Goal: Communication & Community: Answer question/provide support

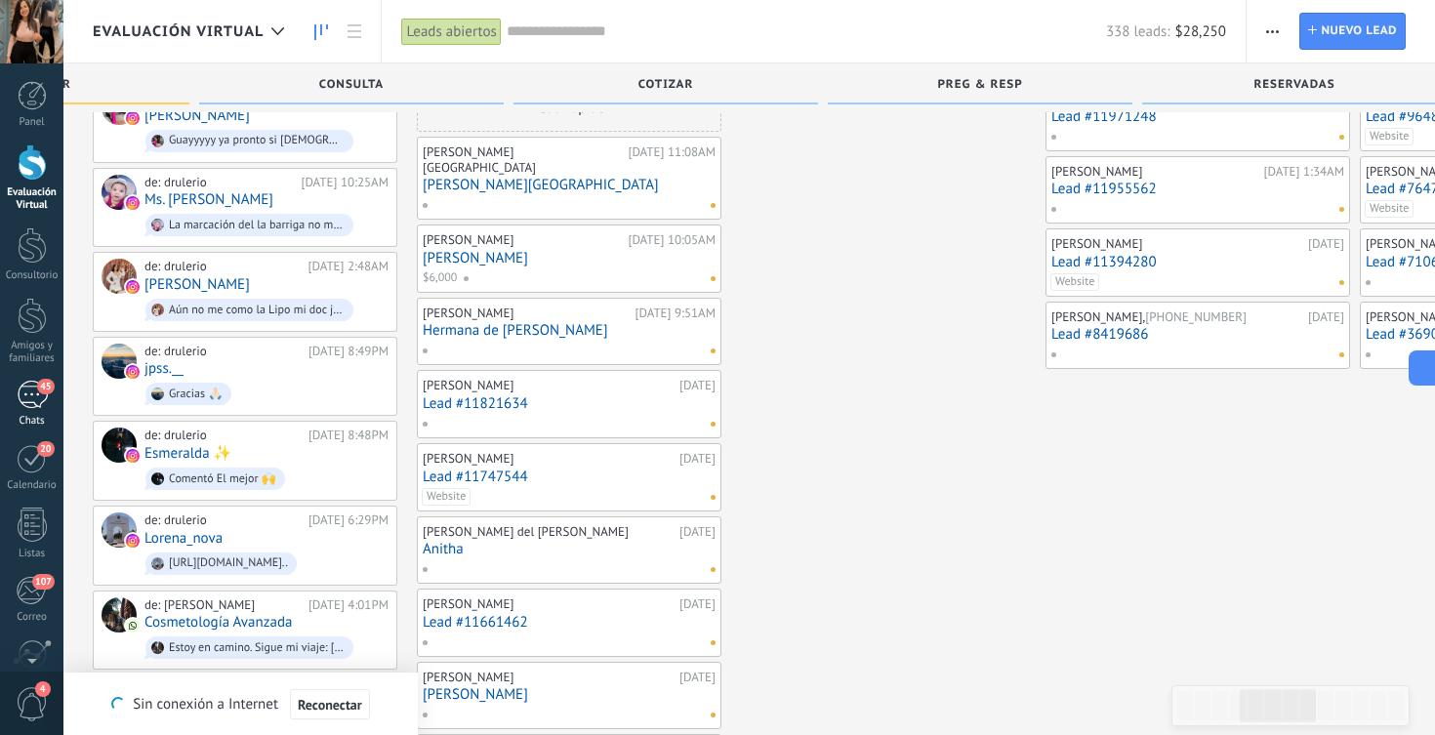
scroll to position [27577, 0]
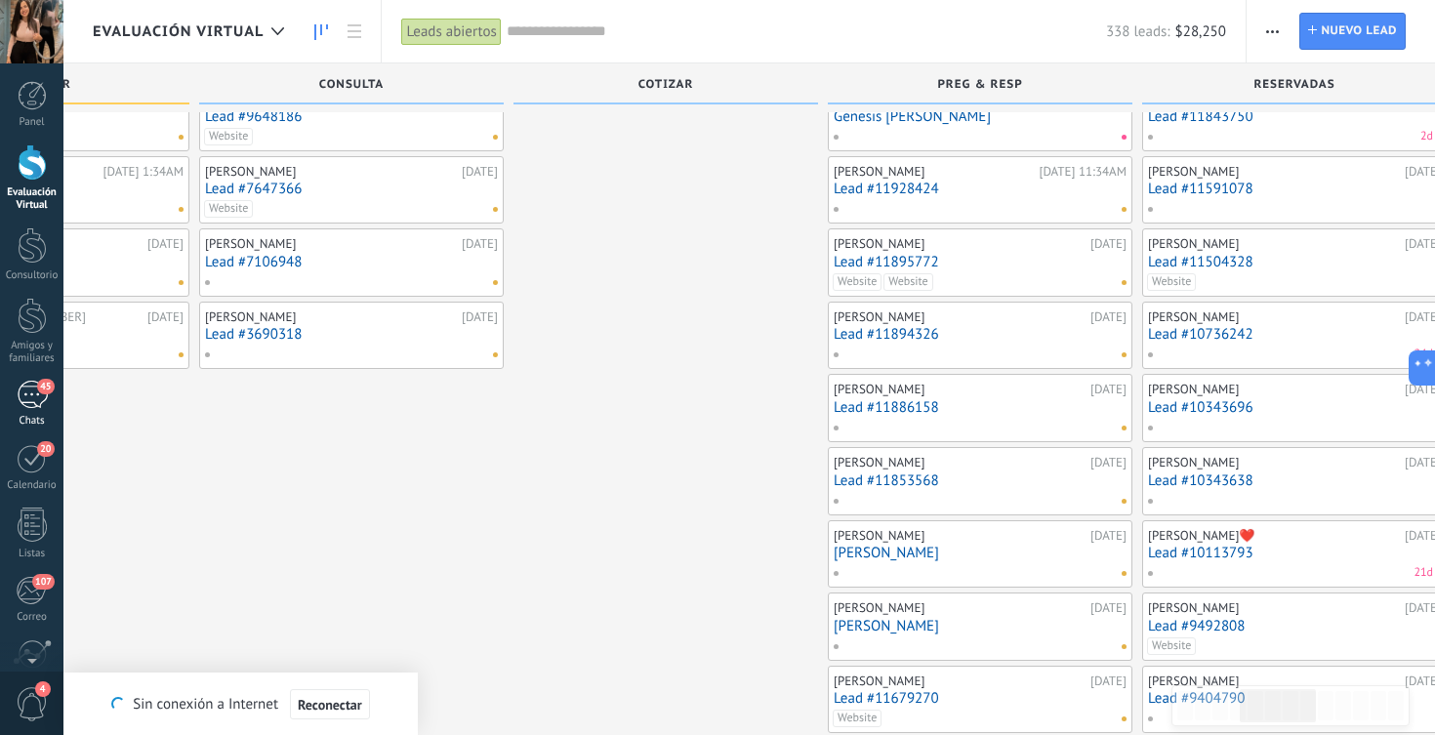
click at [27, 393] on div "45" at bounding box center [32, 395] width 31 height 28
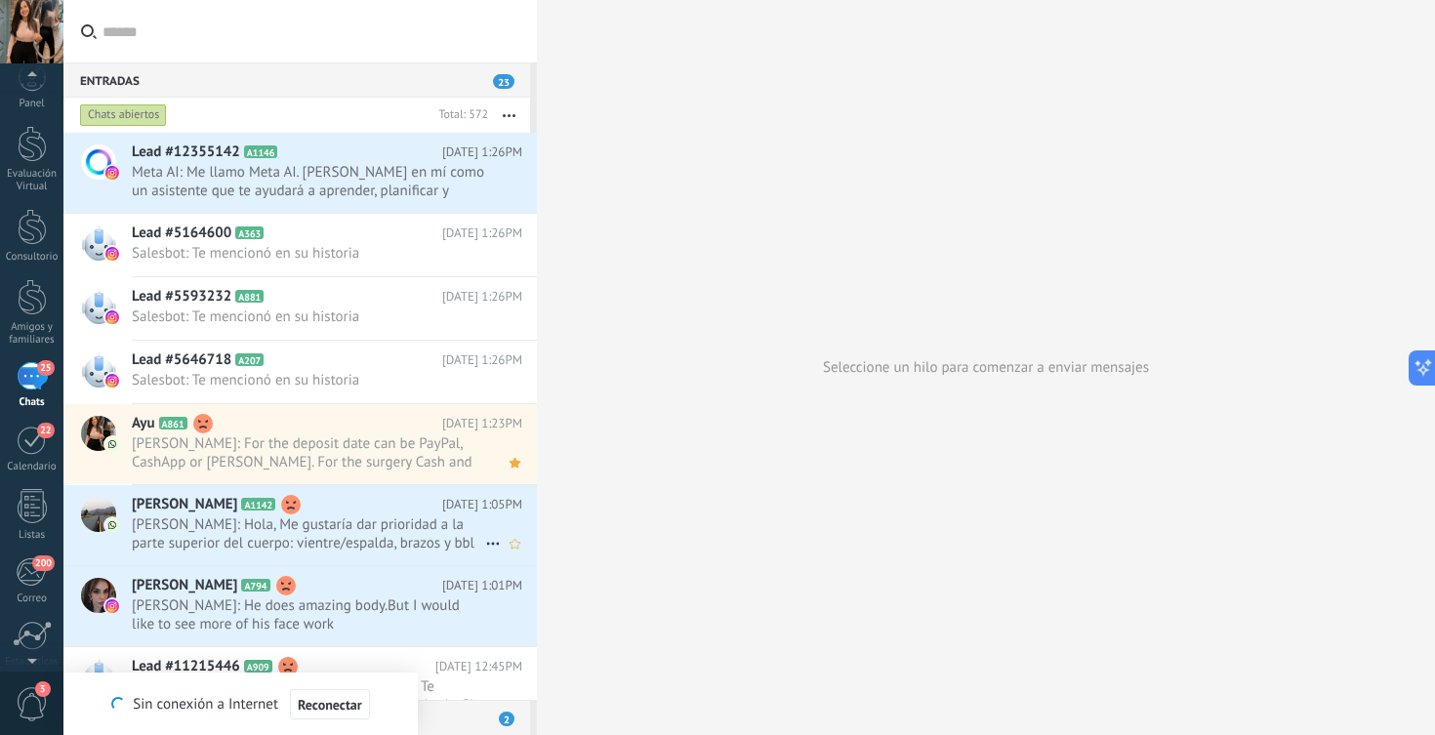
click at [307, 523] on span "[PERSON_NAME]: Hola, Me gustaría dar prioridad a la parte superior del cuerpo: …" at bounding box center [308, 534] width 353 height 37
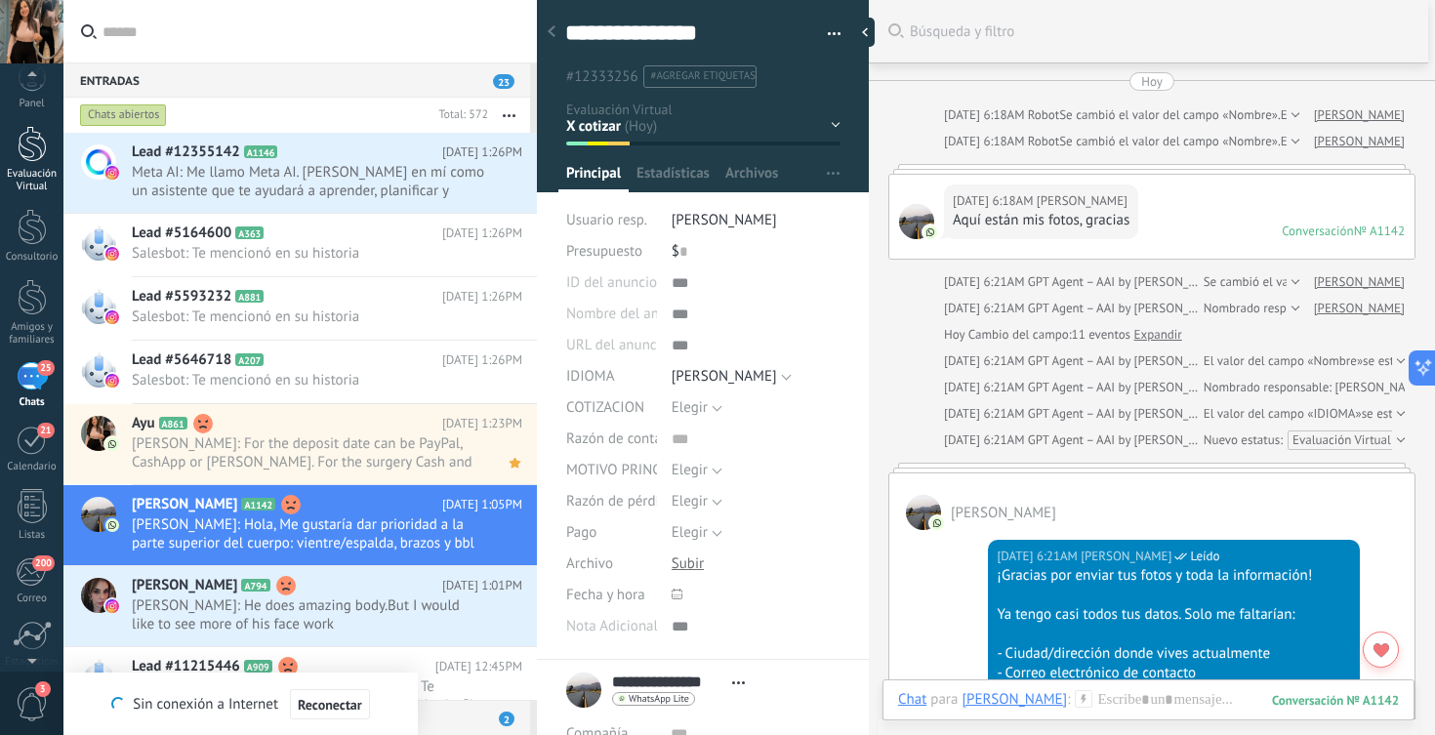
click at [34, 182] on div "Evaluación Virtual" at bounding box center [32, 180] width 57 height 25
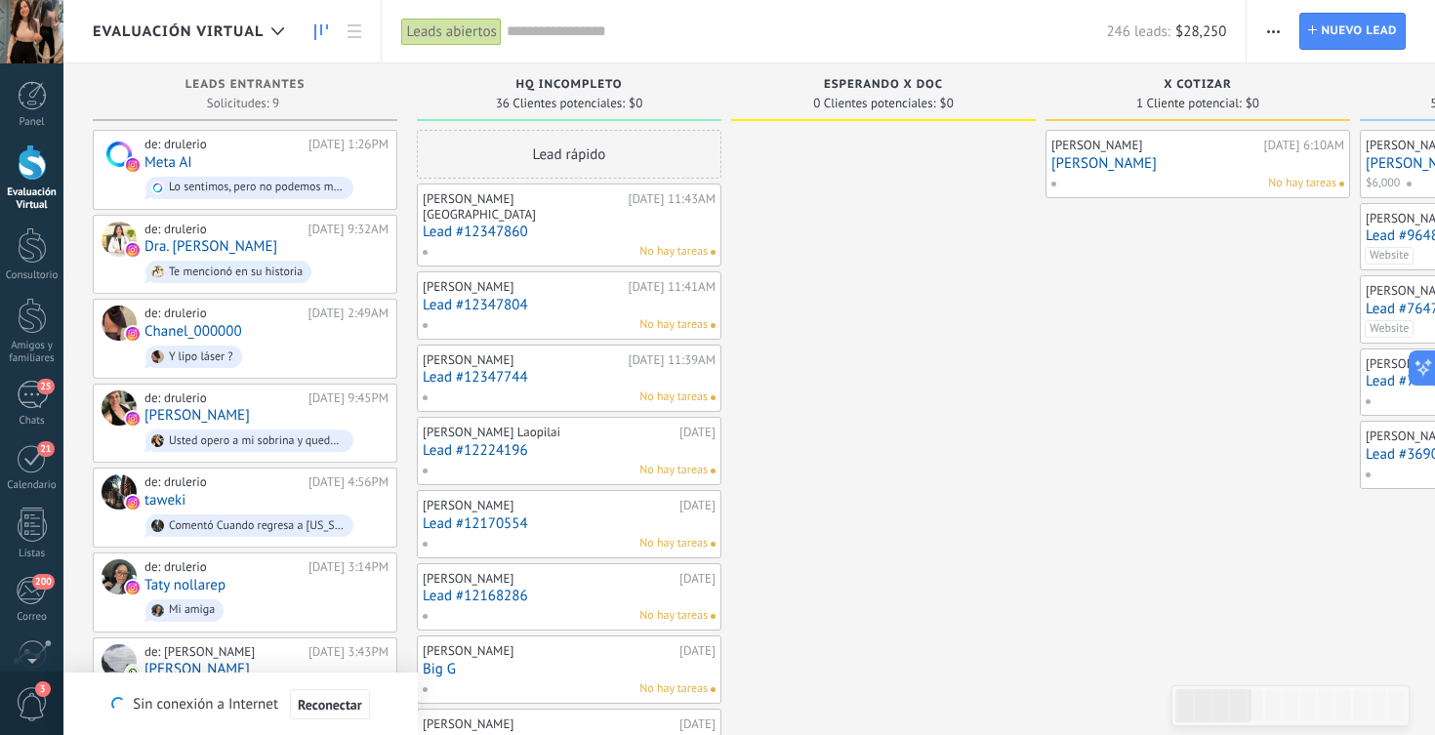
click at [1136, 167] on link "[PERSON_NAME]" at bounding box center [1198, 163] width 293 height 17
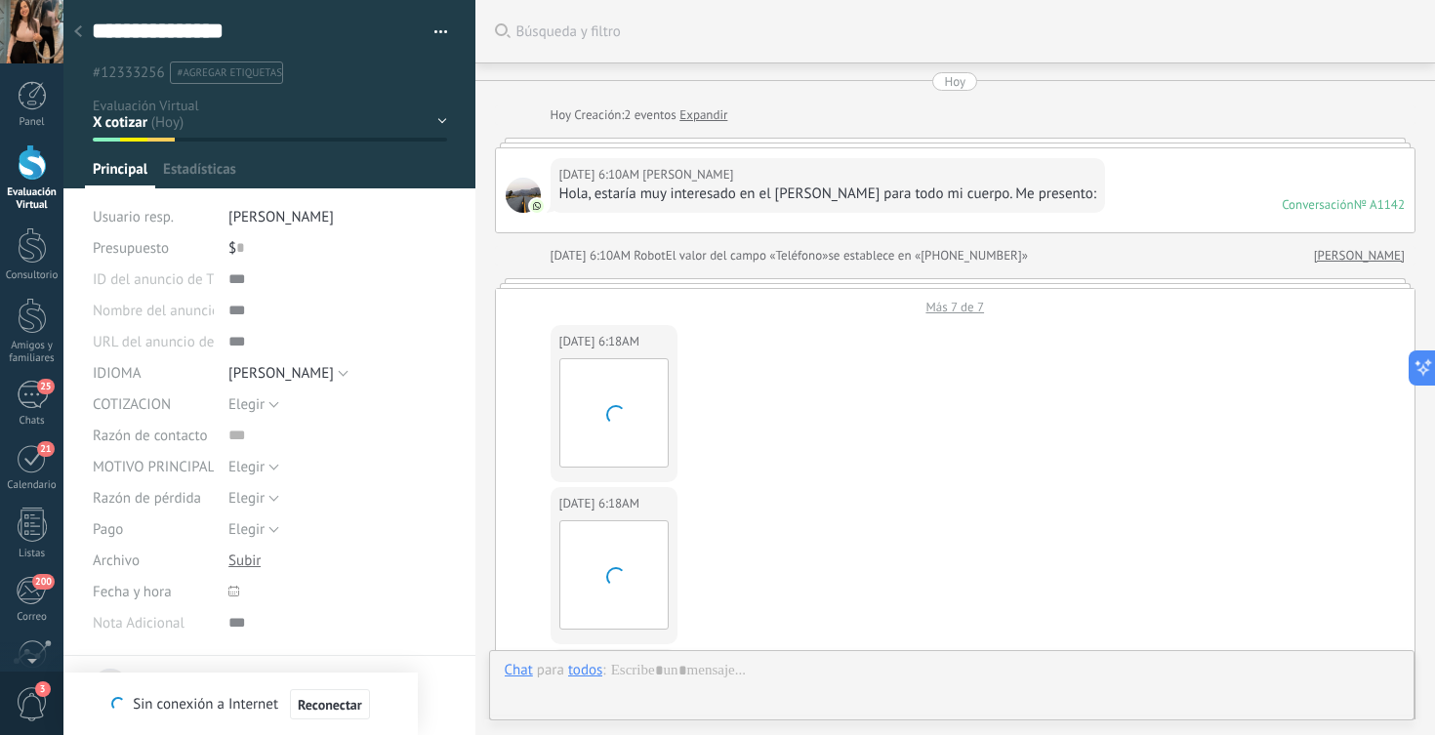
type textarea "**********"
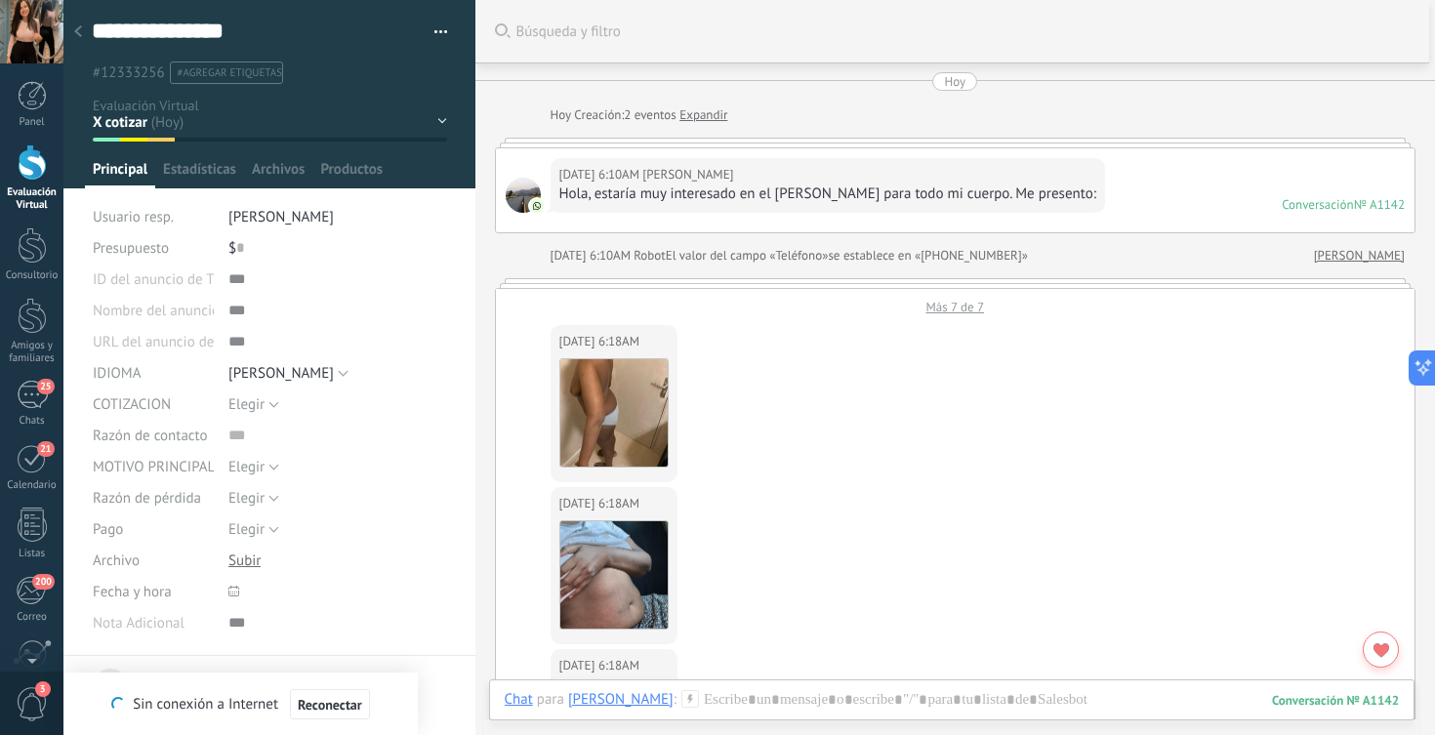
click at [965, 313] on div "Más 7 de 7" at bounding box center [956, 302] width 920 height 26
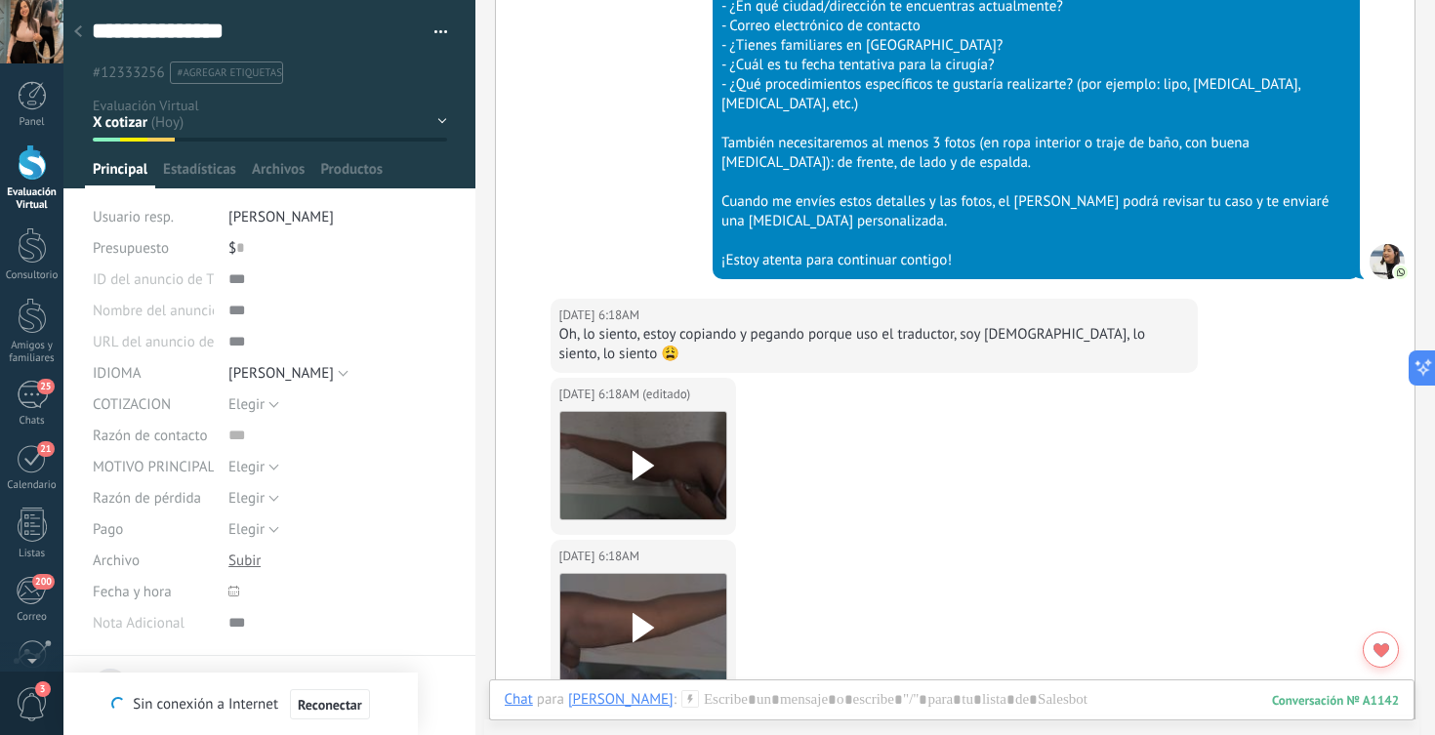
scroll to position [1046, 0]
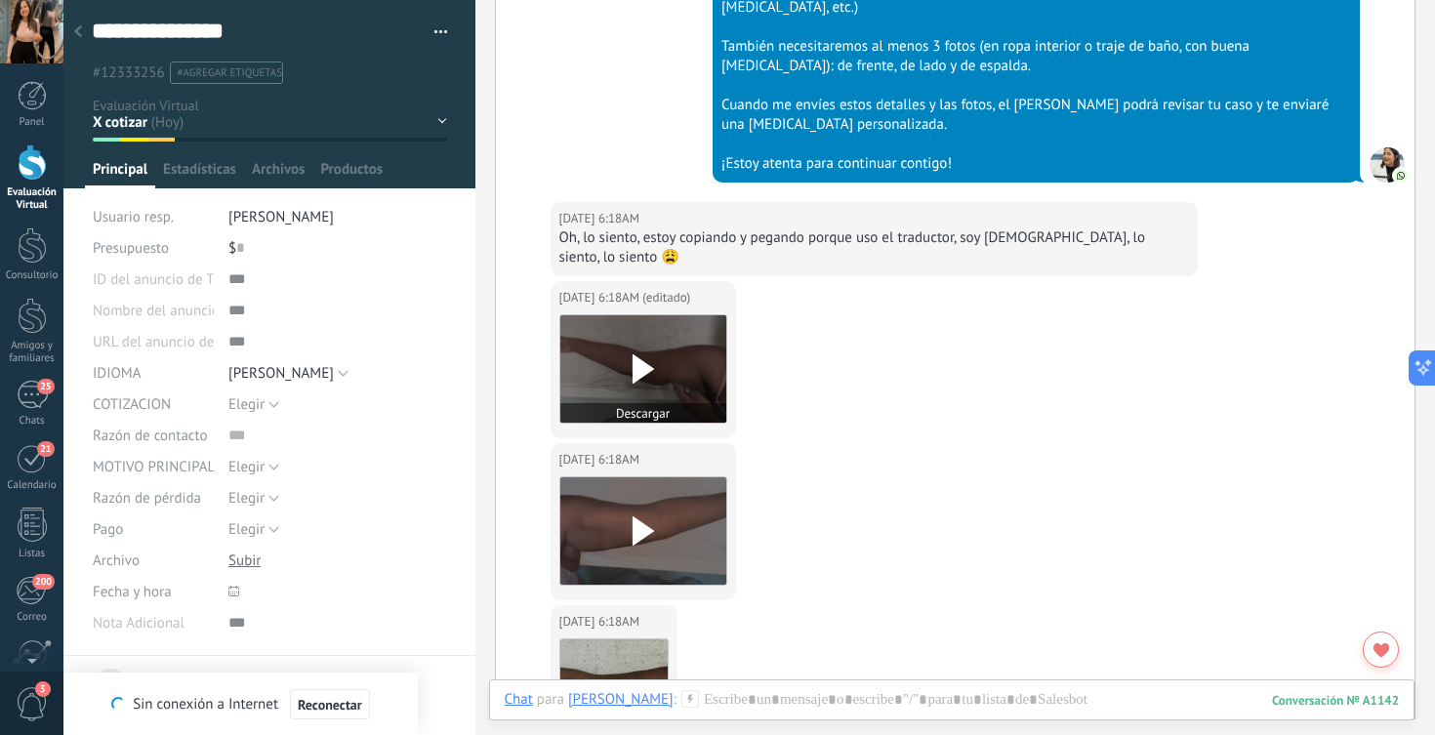
click at [650, 361] on icon at bounding box center [643, 368] width 41 height 29
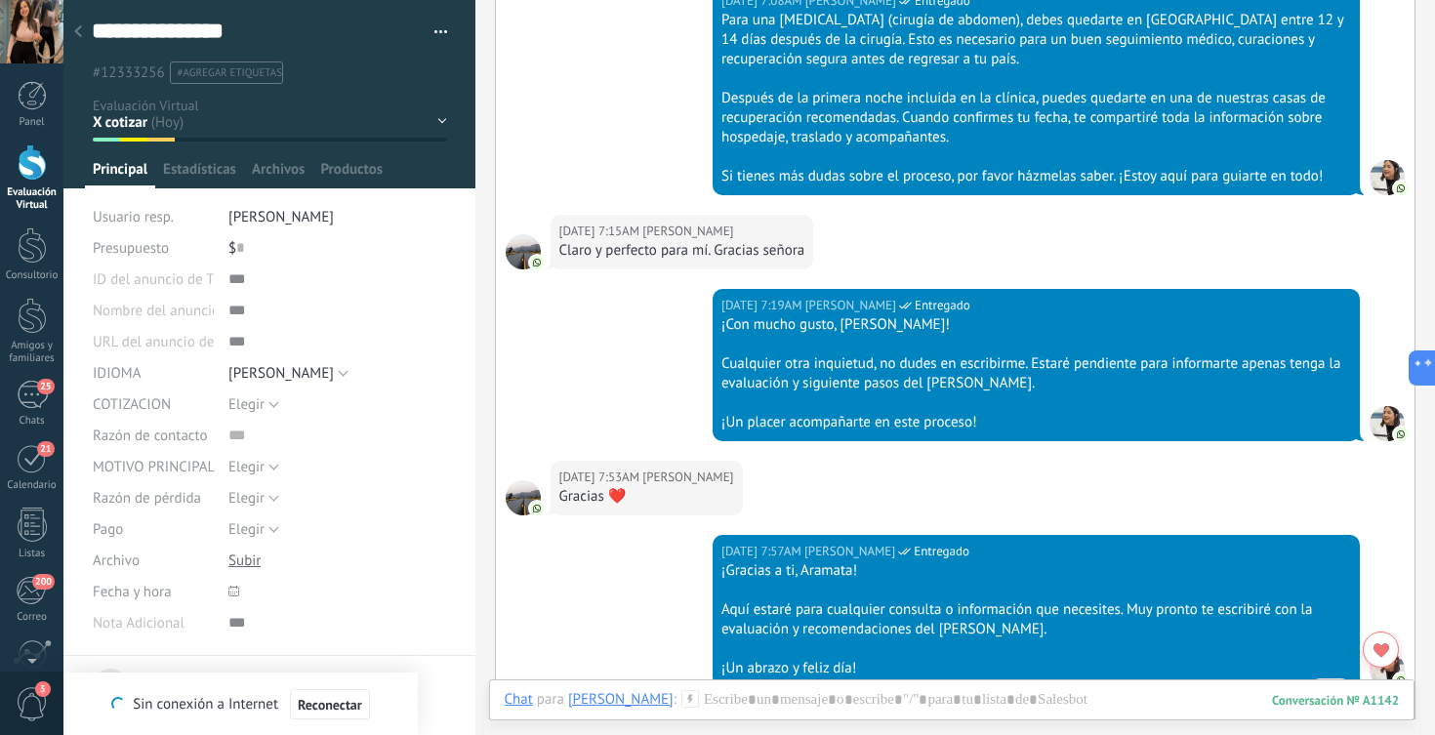
scroll to position [6205, 0]
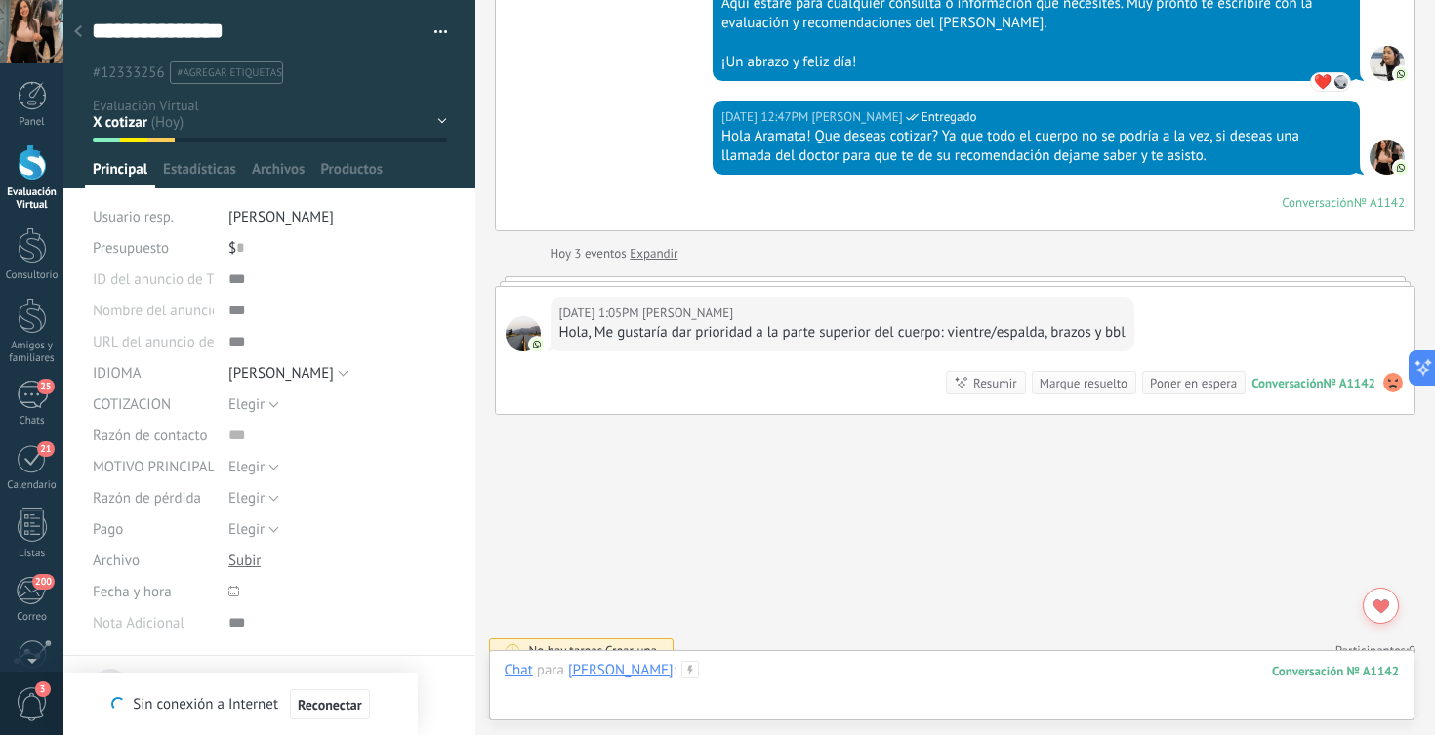
click at [772, 668] on div at bounding box center [952, 690] width 895 height 59
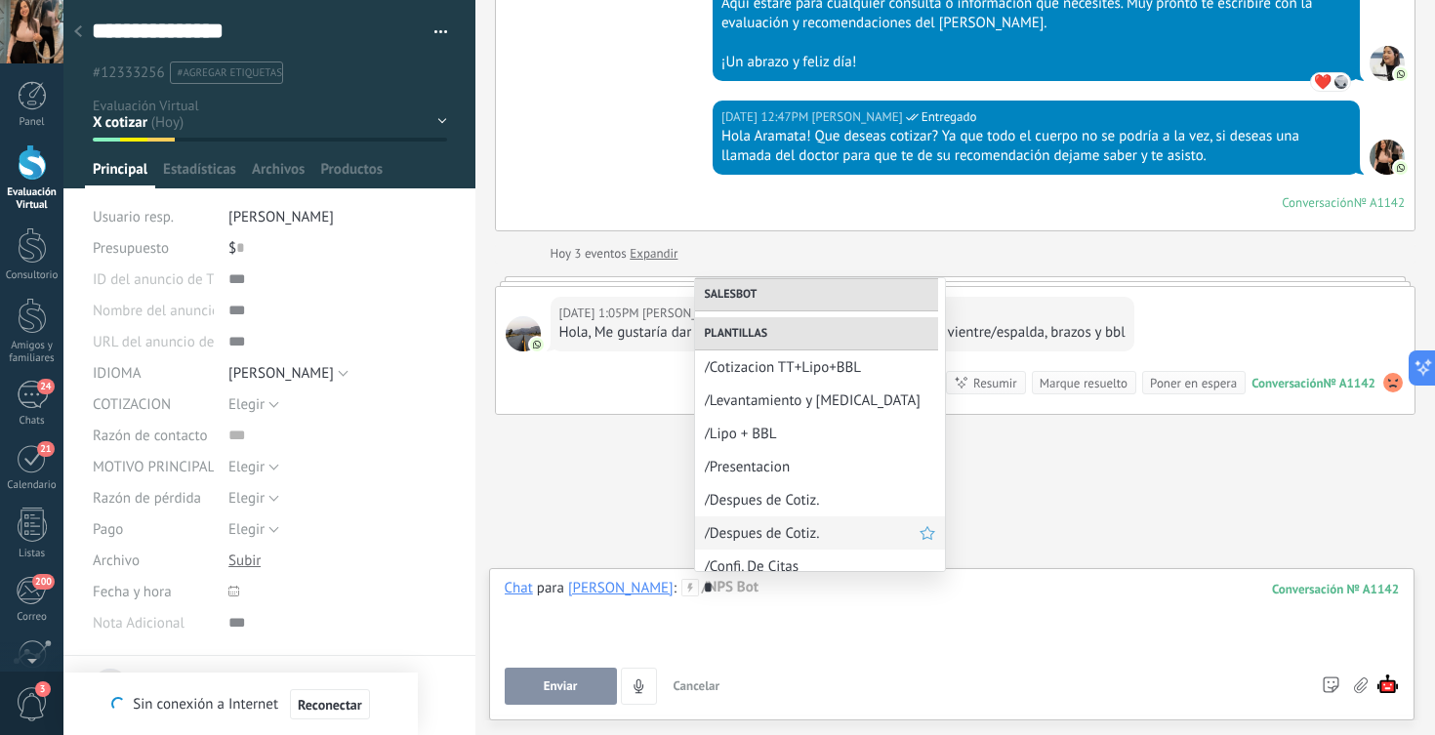
scroll to position [780, 0]
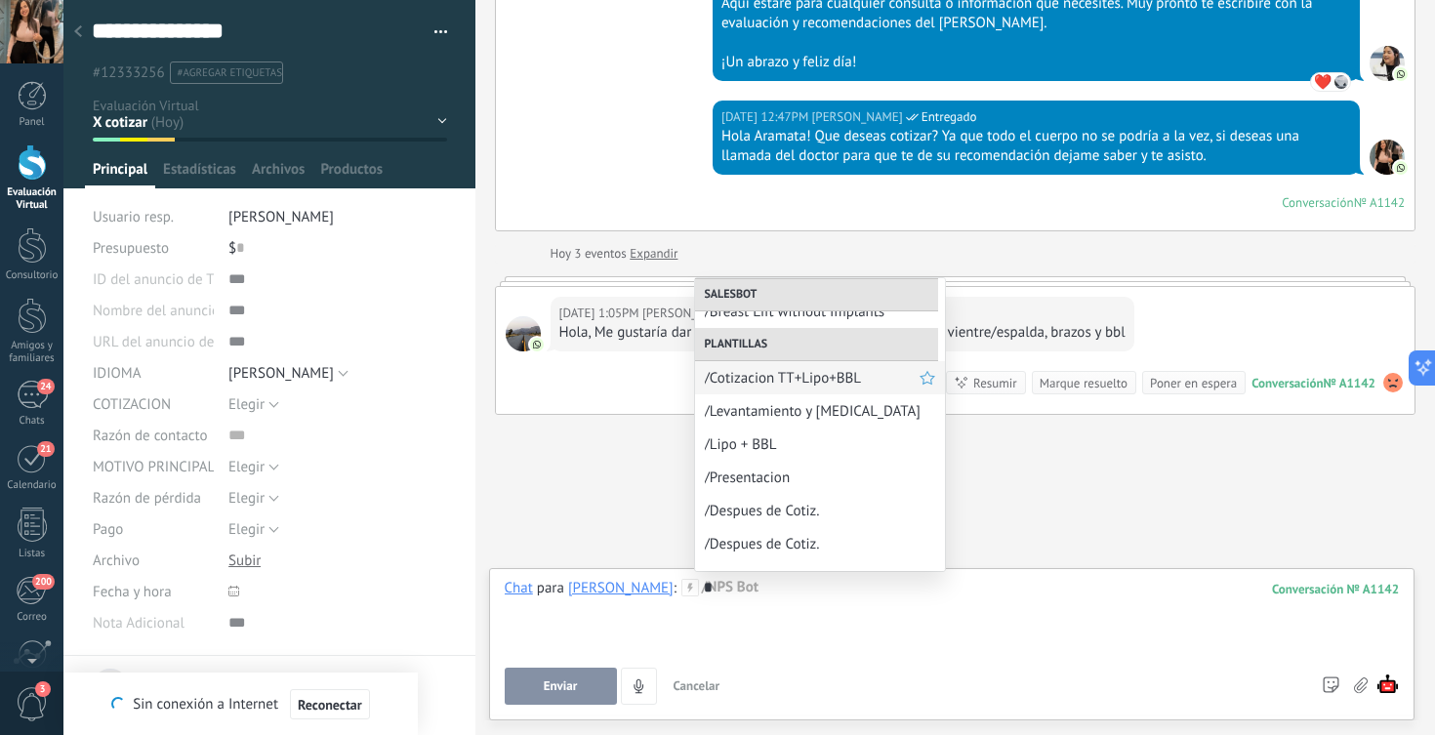
click at [782, 385] on span "/Cotizacion TT+Lipo+BBL" at bounding box center [812, 378] width 215 height 19
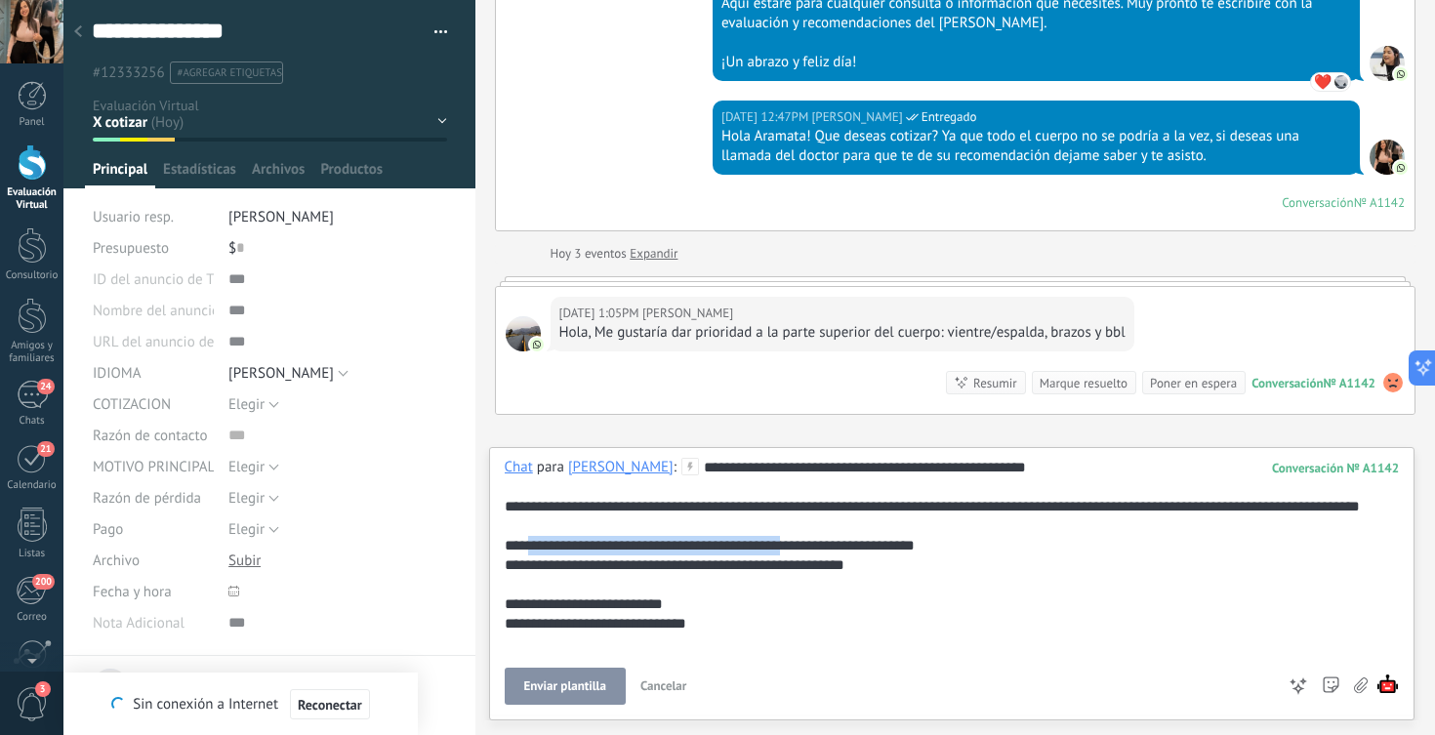
drag, startPoint x: 528, startPoint y: 565, endPoint x: 814, endPoint y: 567, distance: 286.1
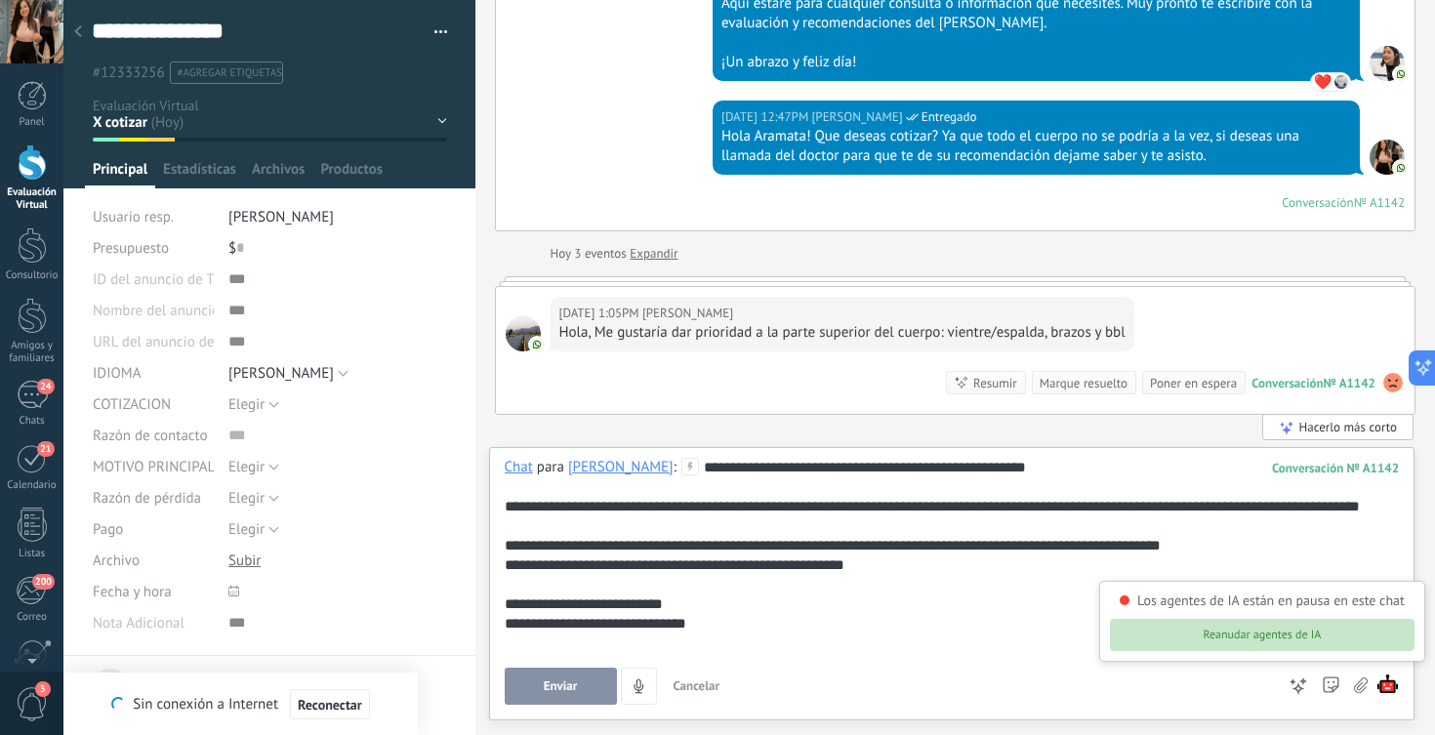
click at [1322, 636] on button "Reanudar agentes de IA" at bounding box center [1262, 635] width 305 height 32
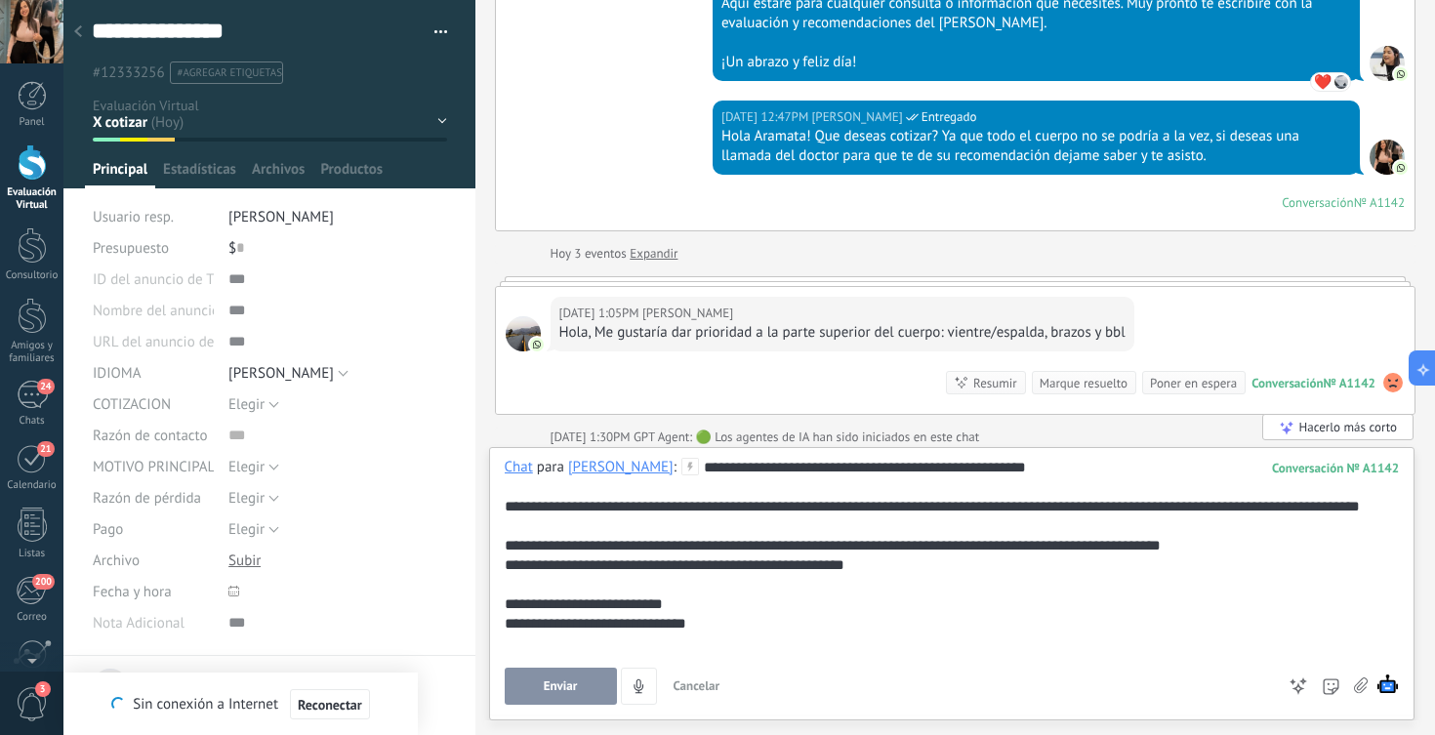
scroll to position [6237, 0]
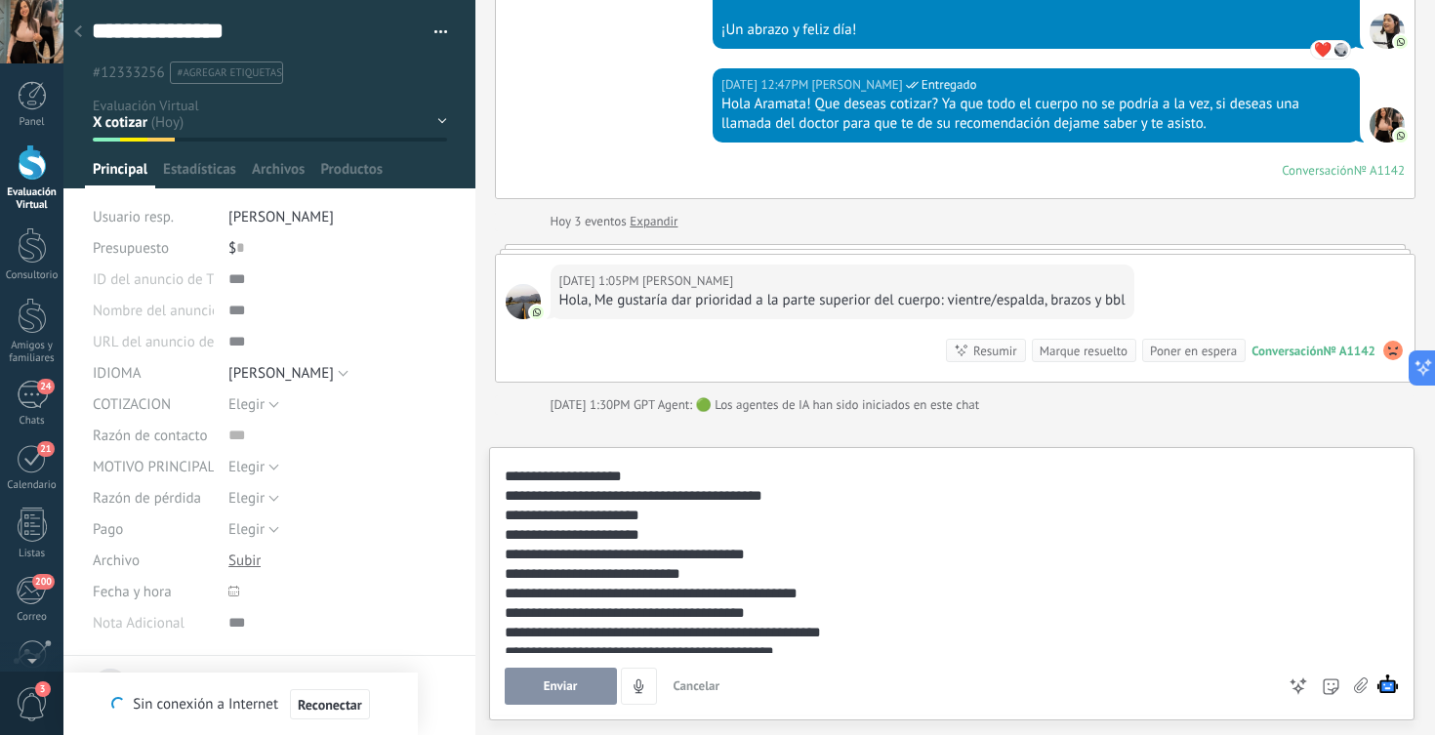
scroll to position [1172, 0]
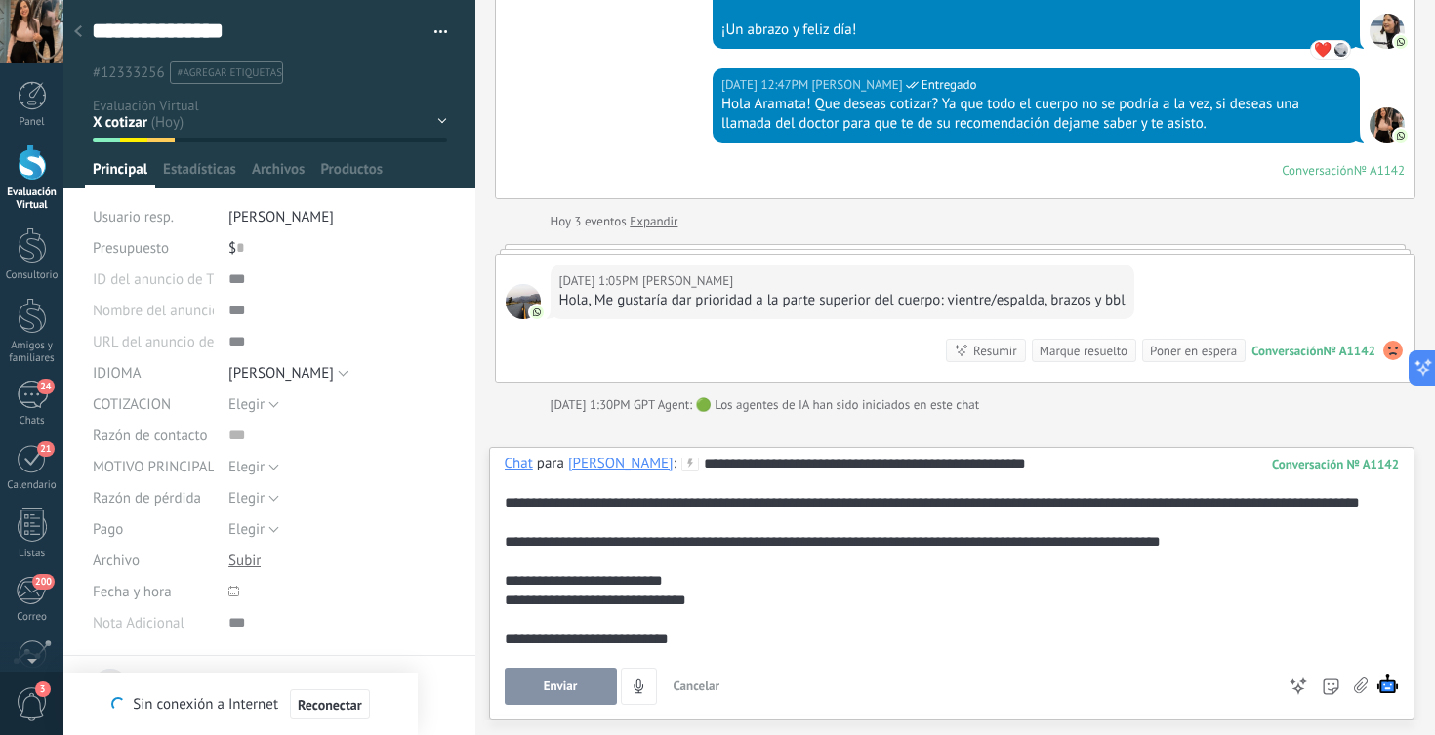
scroll to position [0, 0]
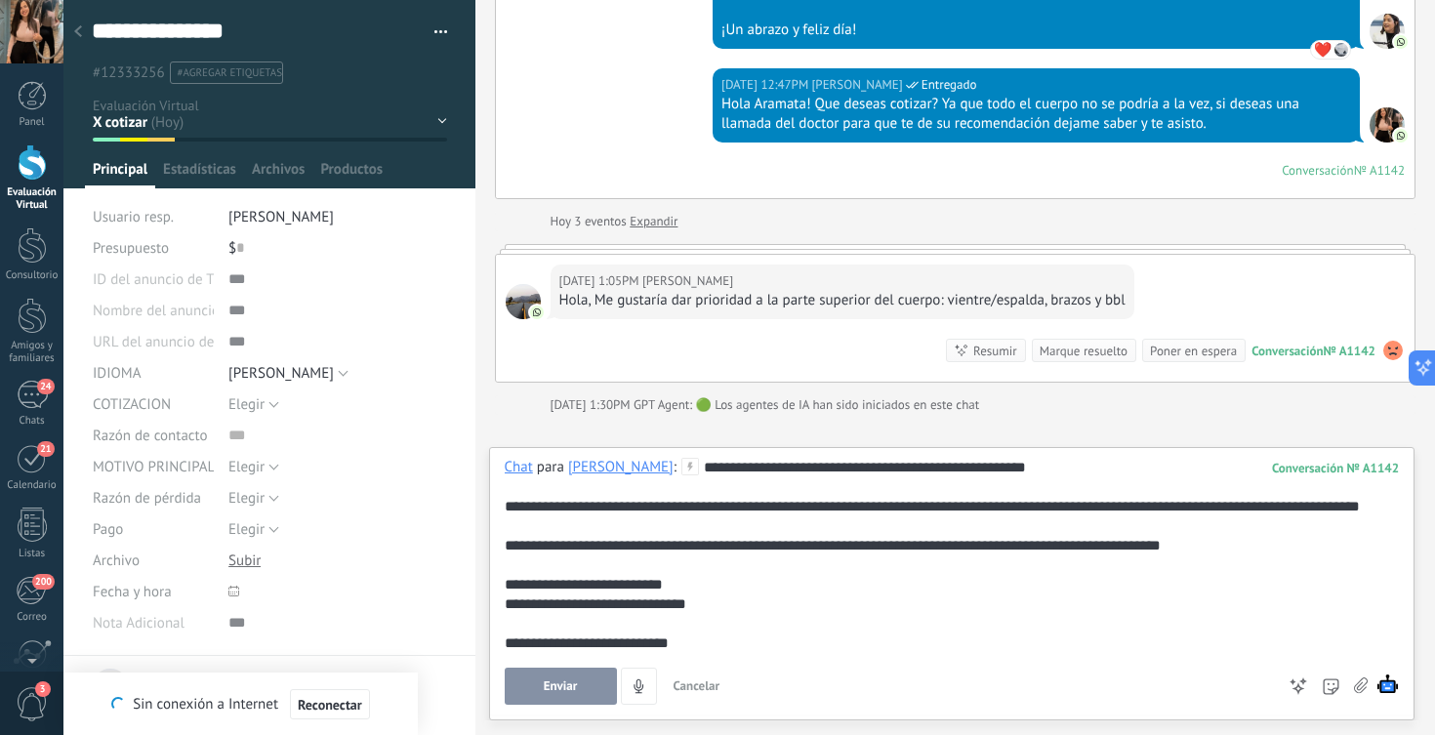
click at [530, 685] on button "Enviar" at bounding box center [561, 686] width 112 height 37
click at [323, 703] on span "Reconectar" at bounding box center [330, 705] width 64 height 14
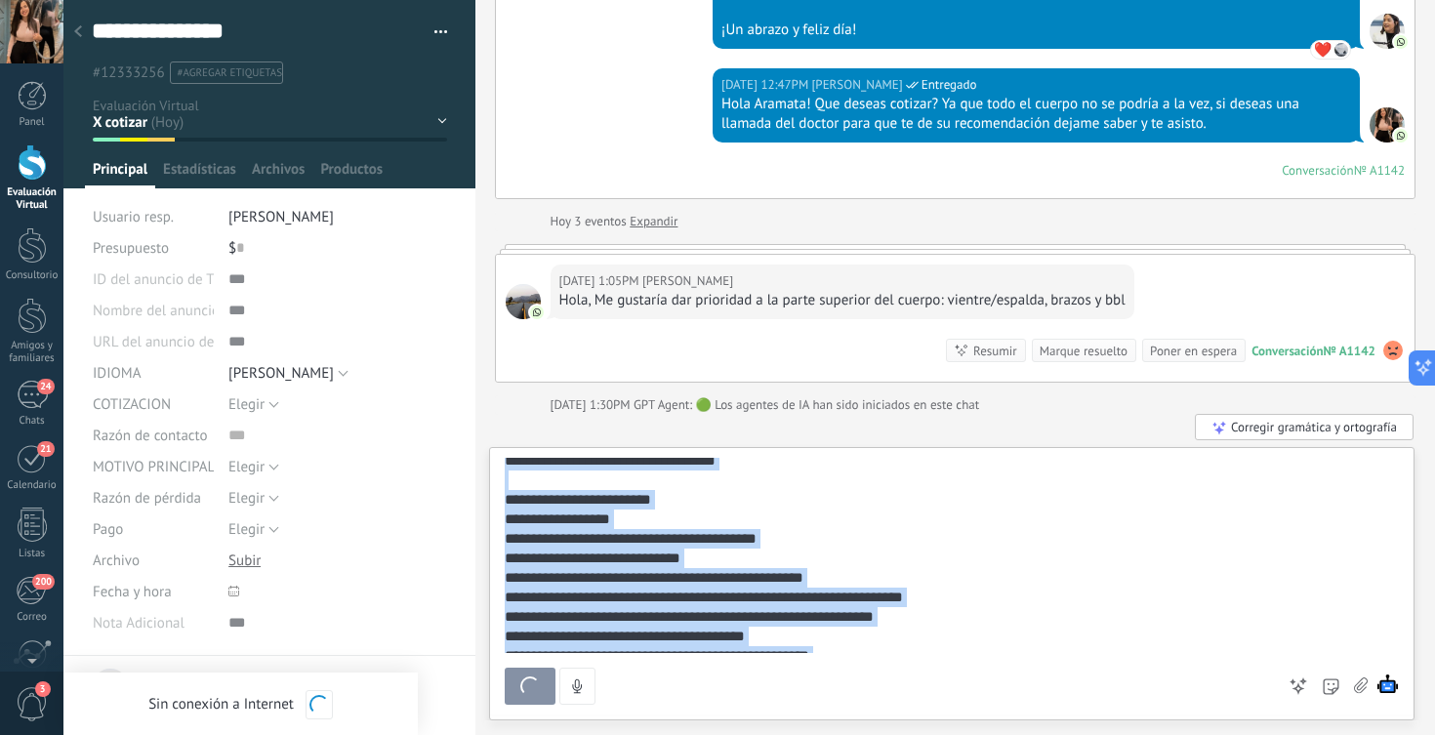
scroll to position [1152, 0]
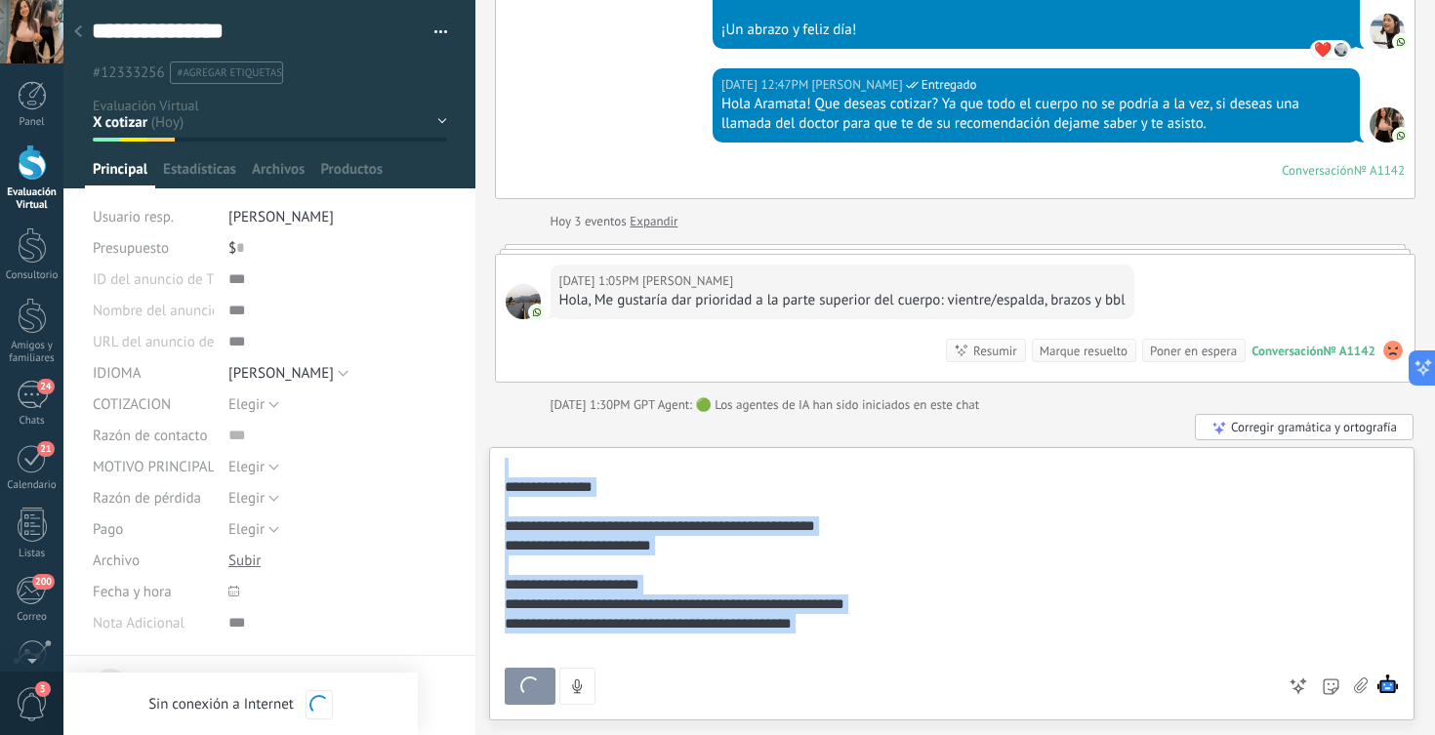
drag, startPoint x: 703, startPoint y: 466, endPoint x: 765, endPoint y: 700, distance: 242.3
click at [765, 700] on div "**********" at bounding box center [952, 581] width 895 height 247
copy div "**********"
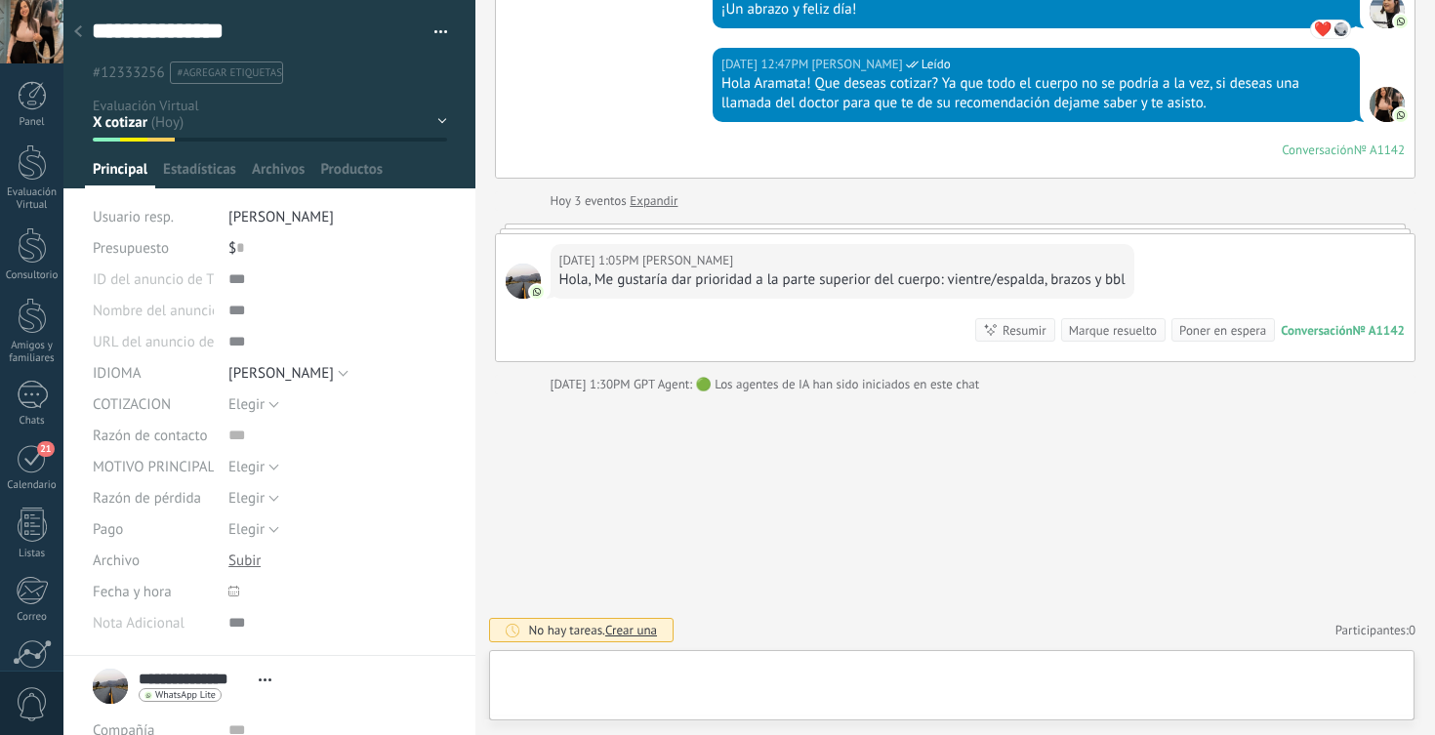
scroll to position [29, 0]
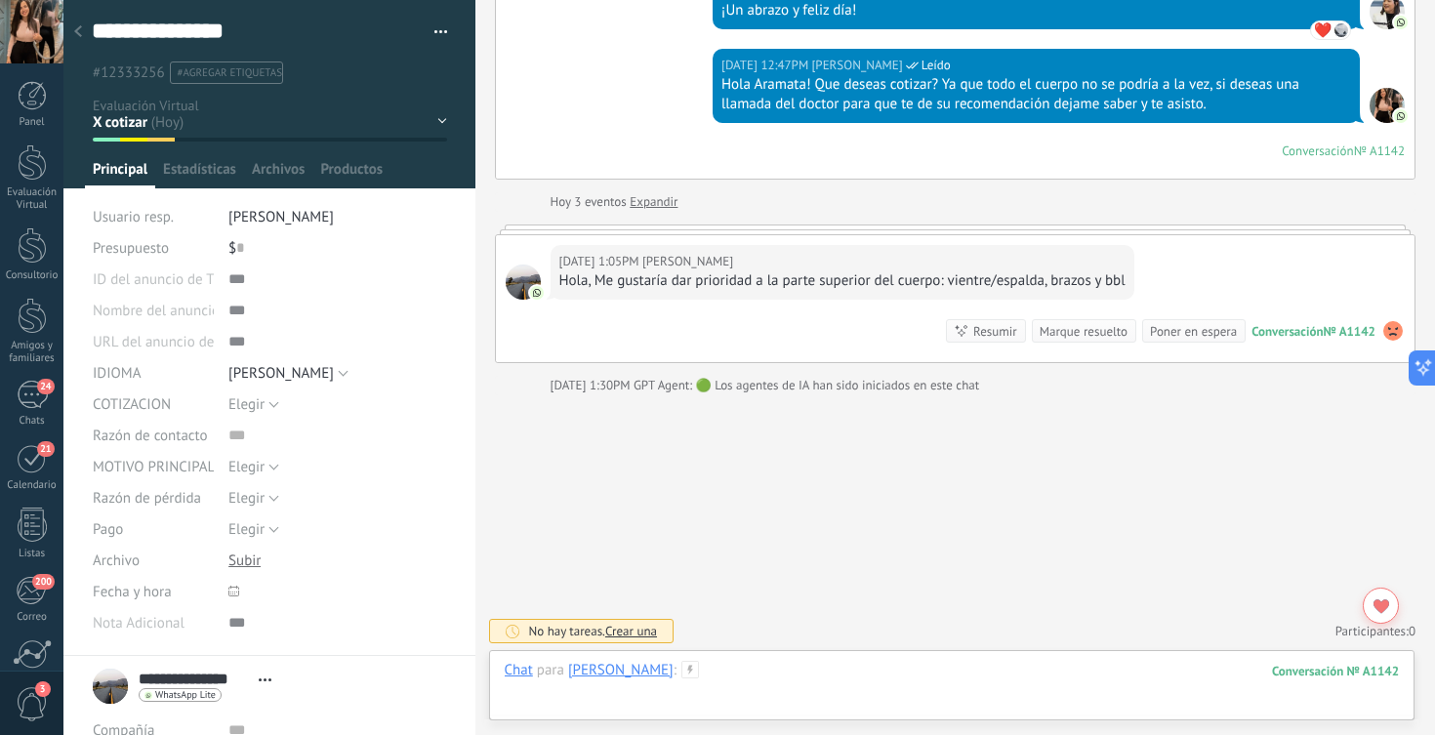
click at [722, 668] on div at bounding box center [952, 690] width 895 height 59
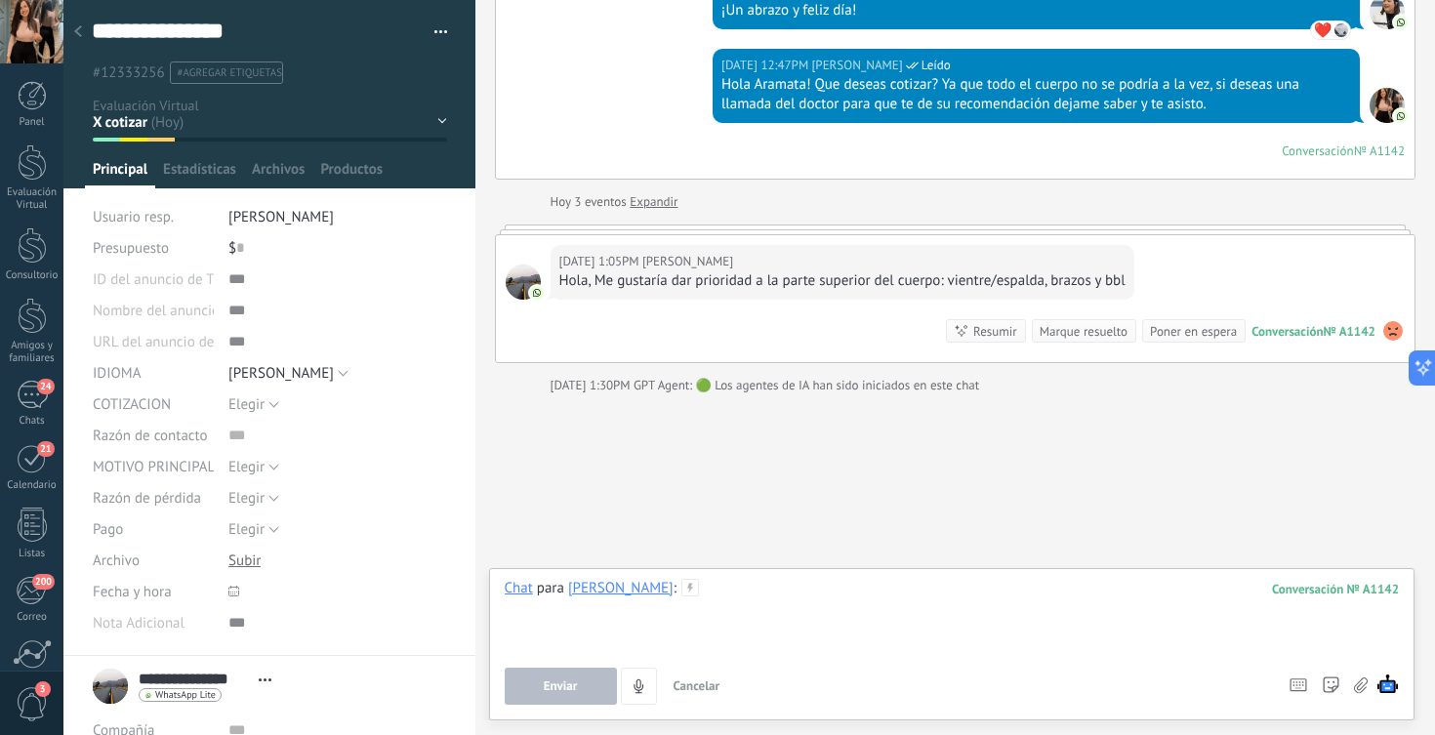
paste div
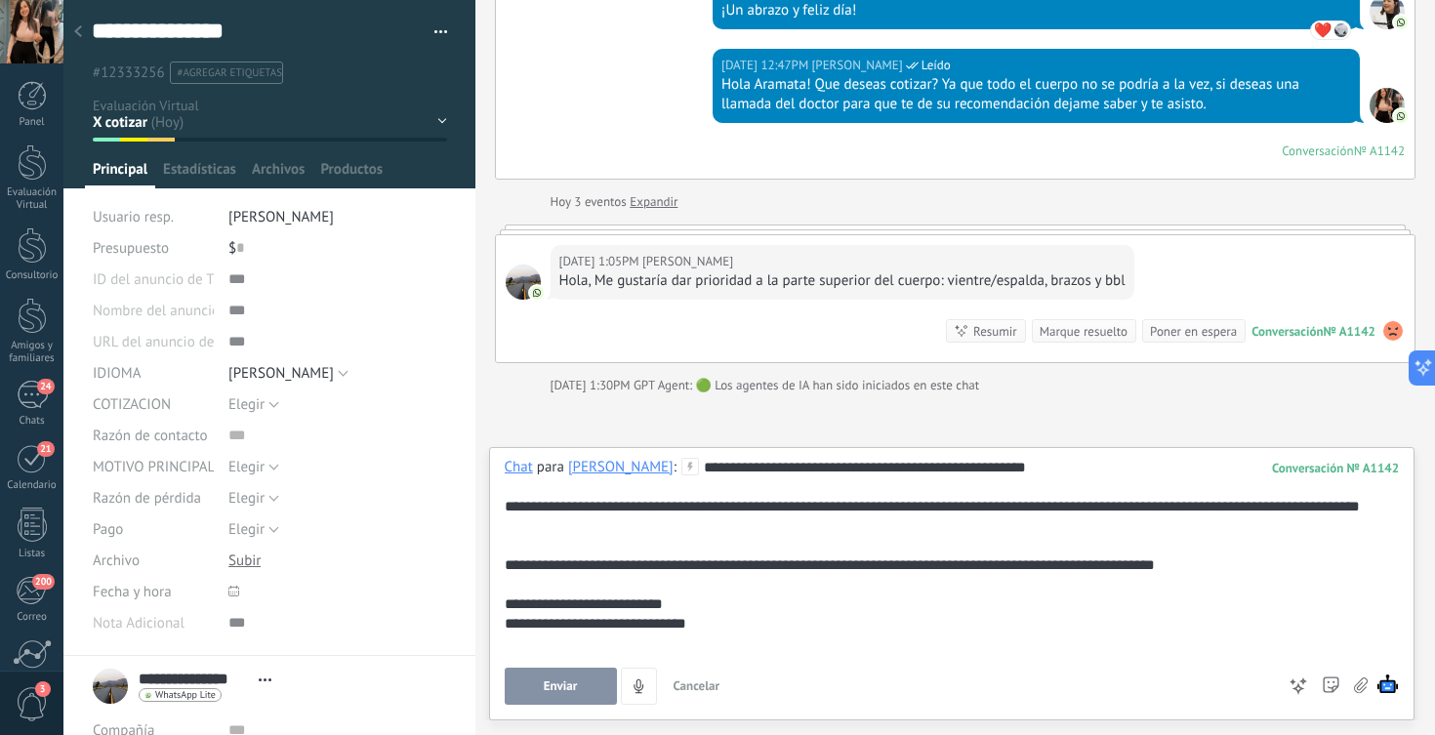
click at [552, 677] on button "Enviar" at bounding box center [561, 686] width 112 height 37
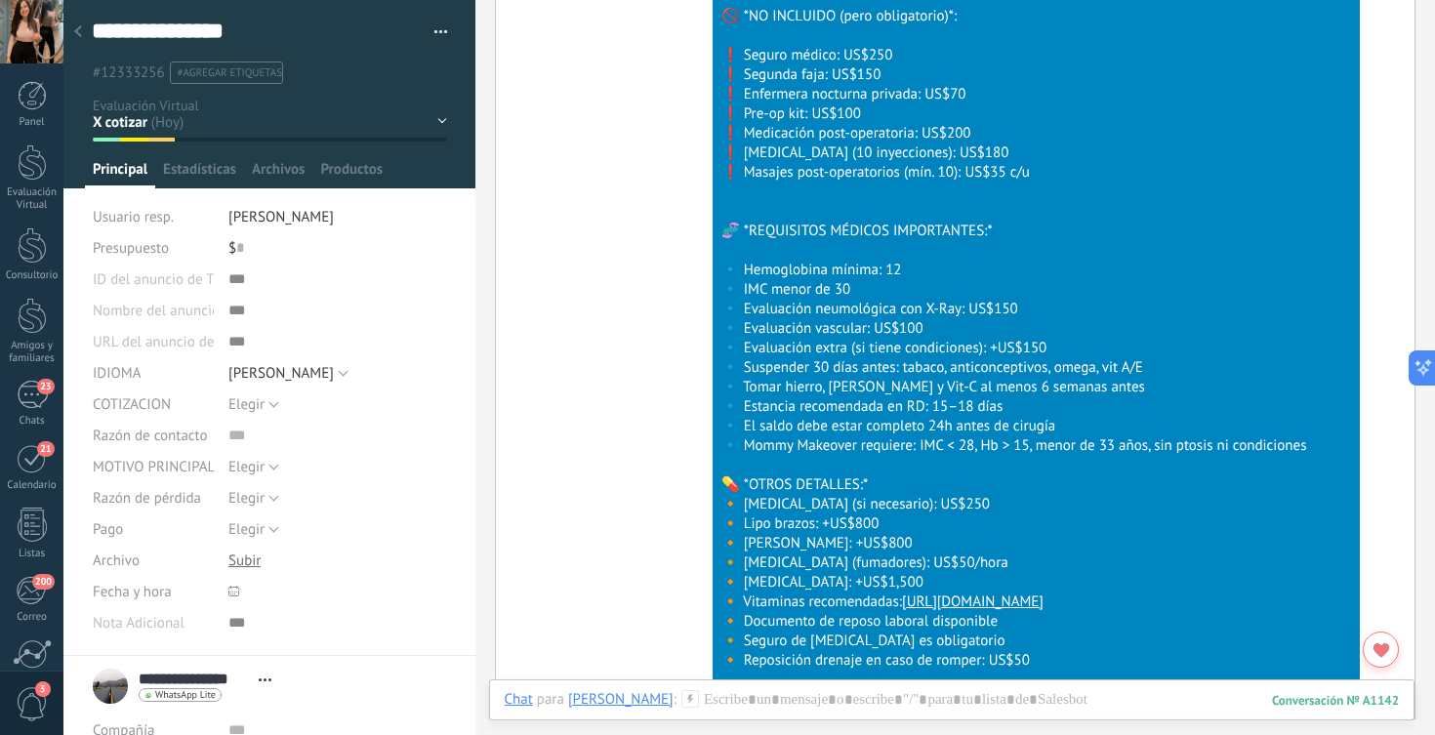
scroll to position [6117, 0]
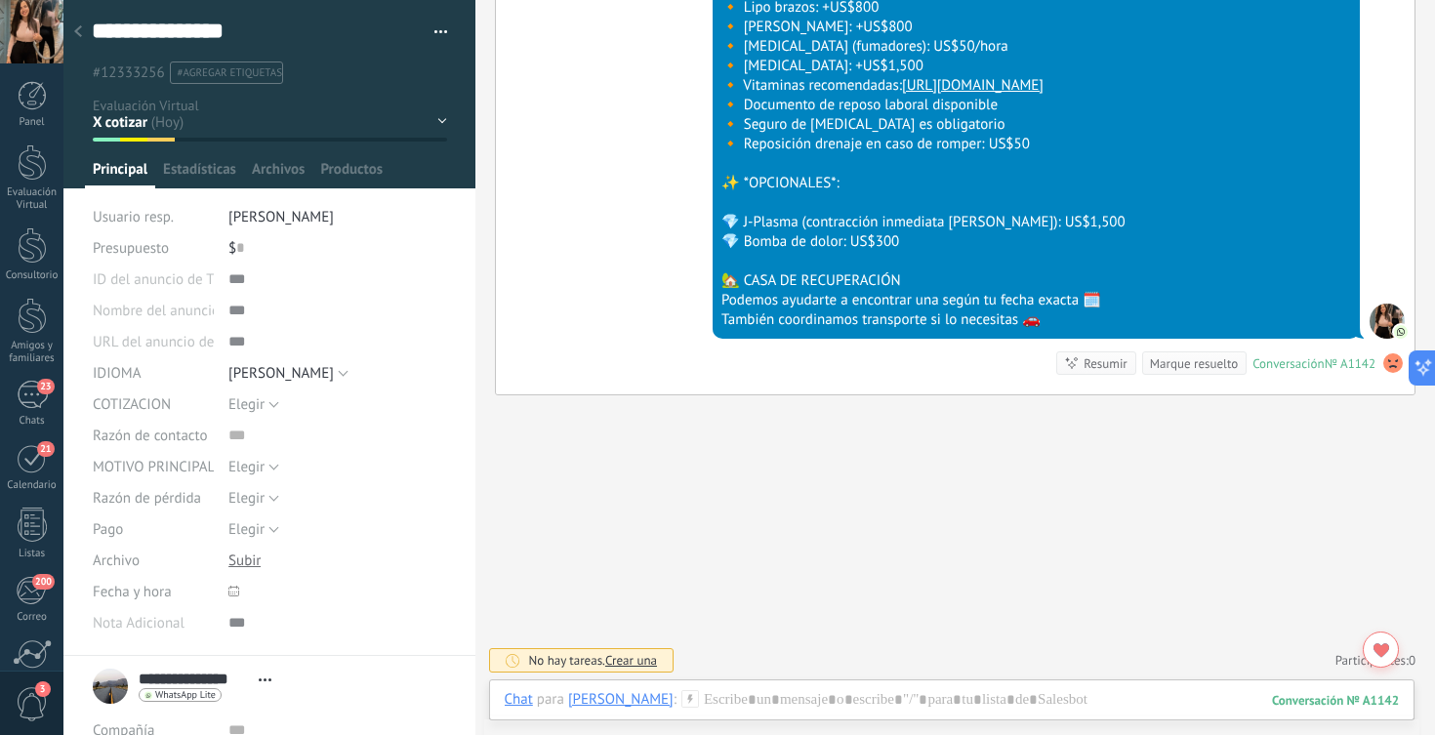
click at [0, 0] on div "HQ INCOMPLETO Esperando X Doc X cotizar Consulta COTIZAR Preg & Resp Reservadas" at bounding box center [0, 0] width 0 height 0
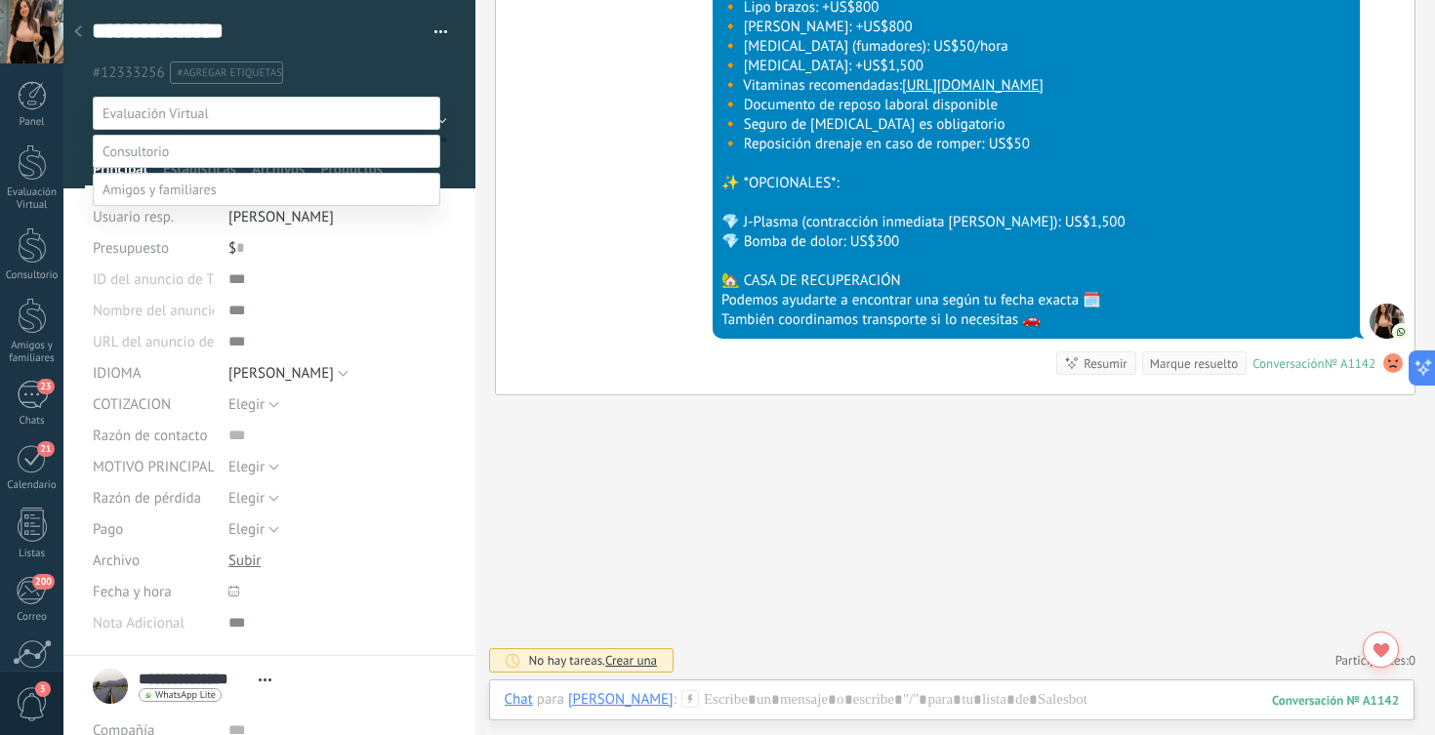
scroll to position [6149, 0]
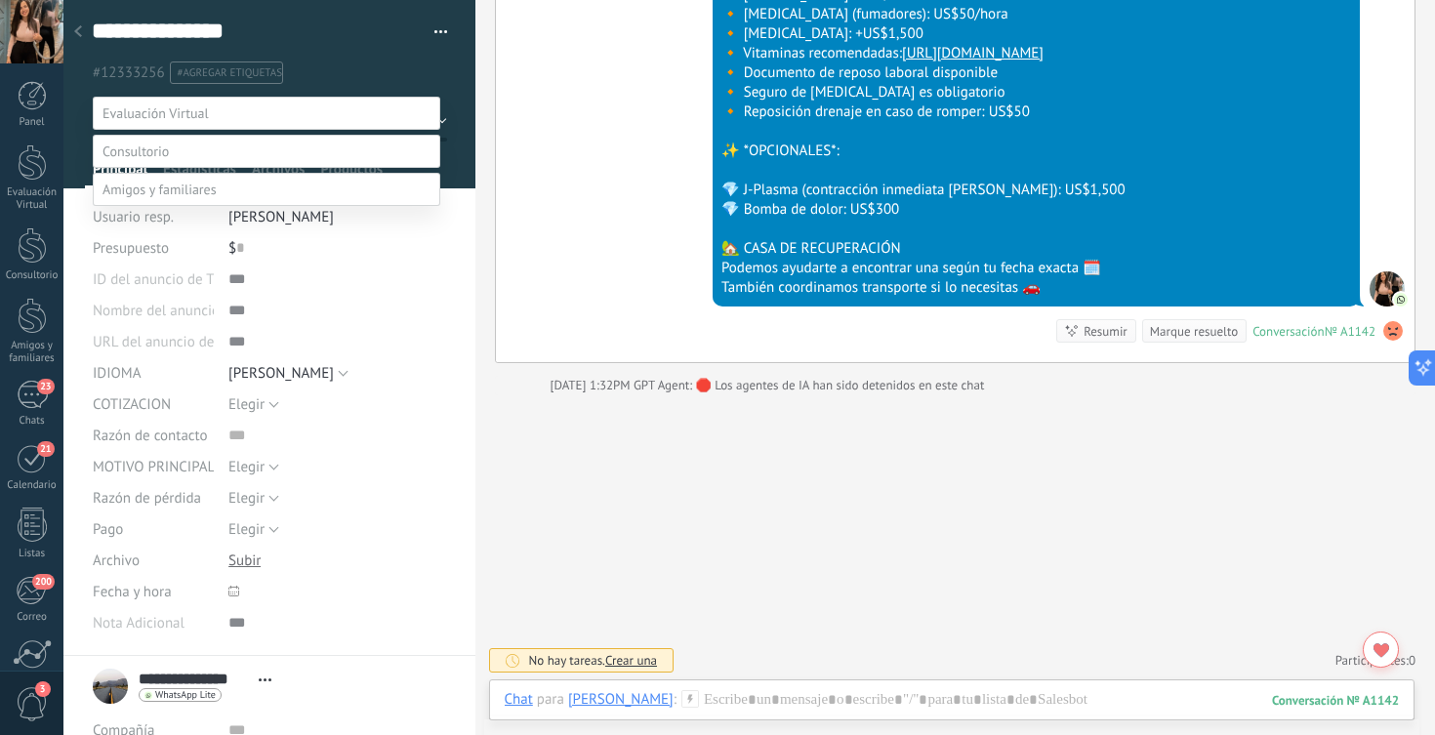
click at [0, 0] on label "Preg & Resp" at bounding box center [0, 0] width 0 height 0
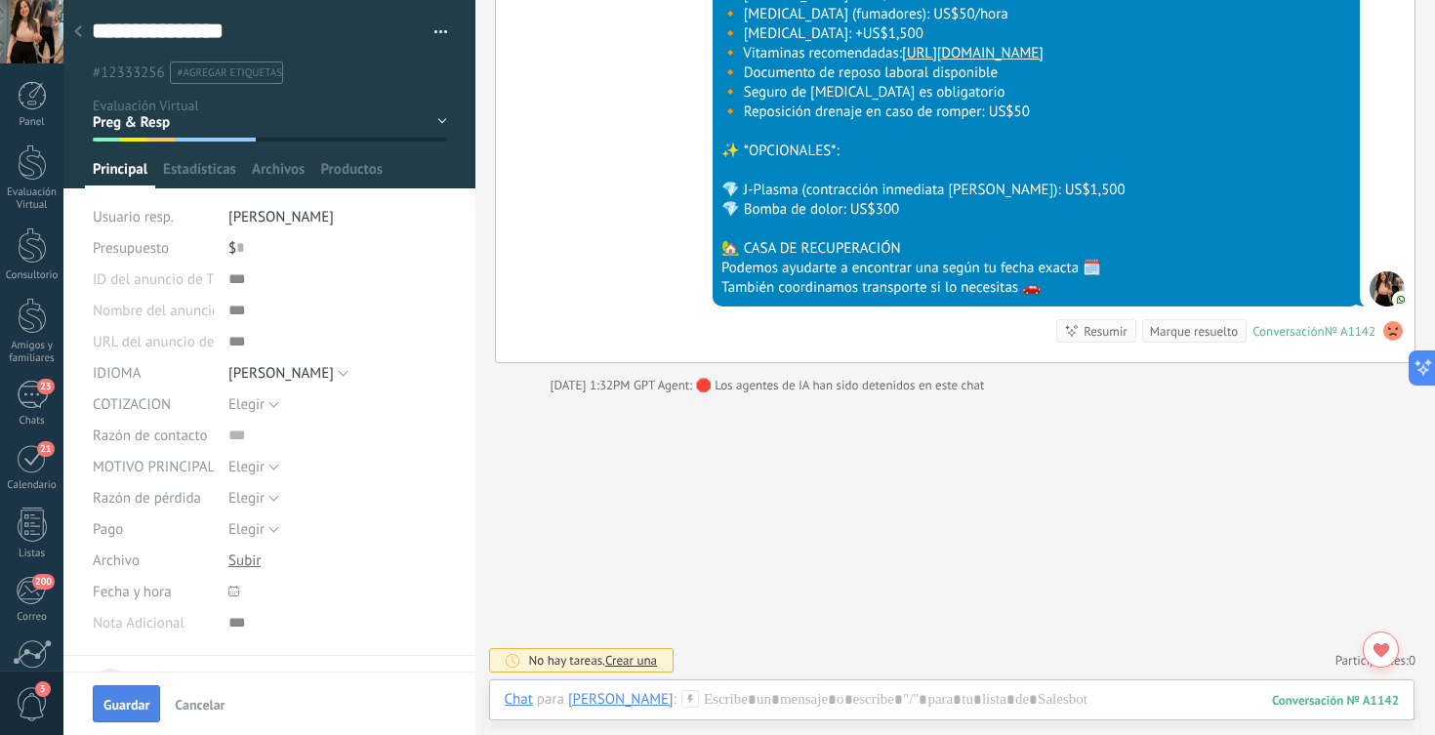
click at [139, 700] on span "Guardar" at bounding box center [127, 705] width 46 height 14
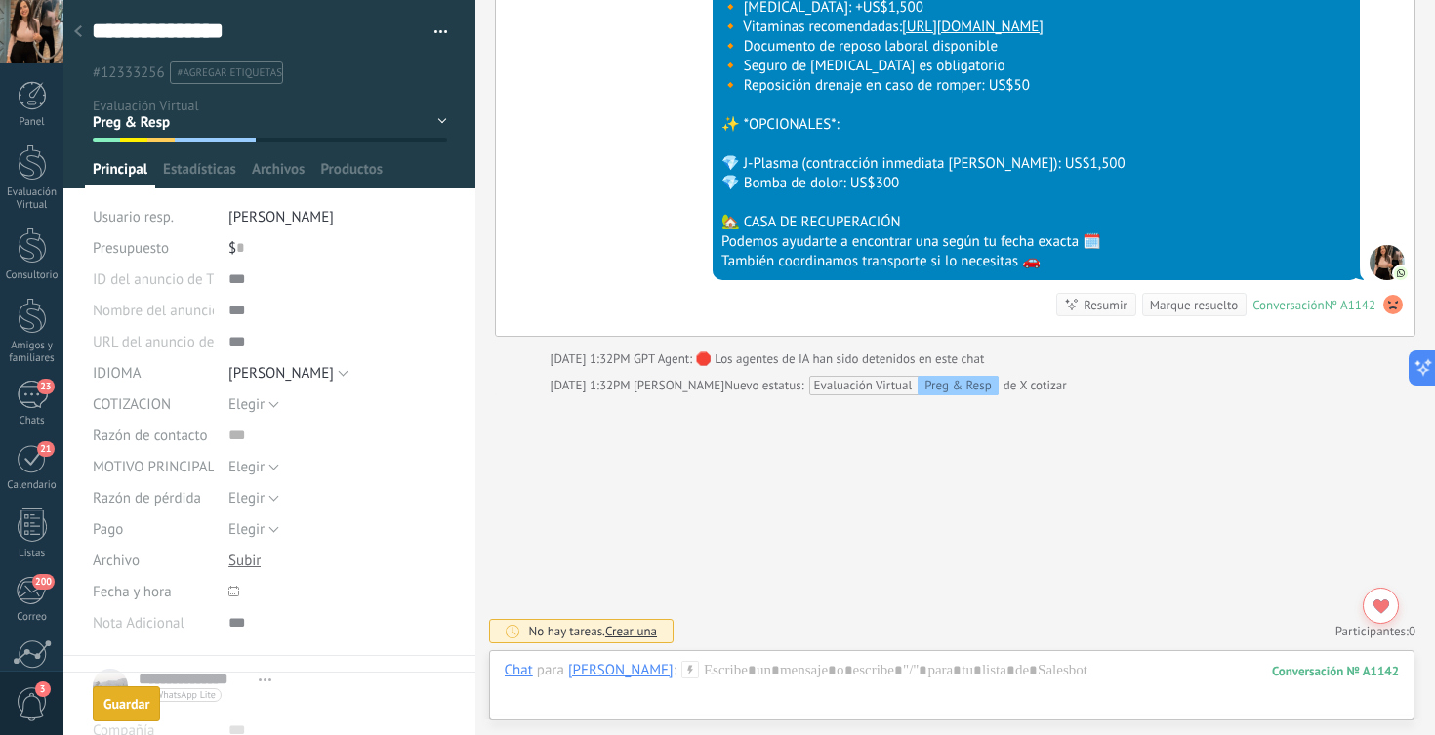
scroll to position [0, 0]
click at [923, 683] on div at bounding box center [952, 690] width 895 height 59
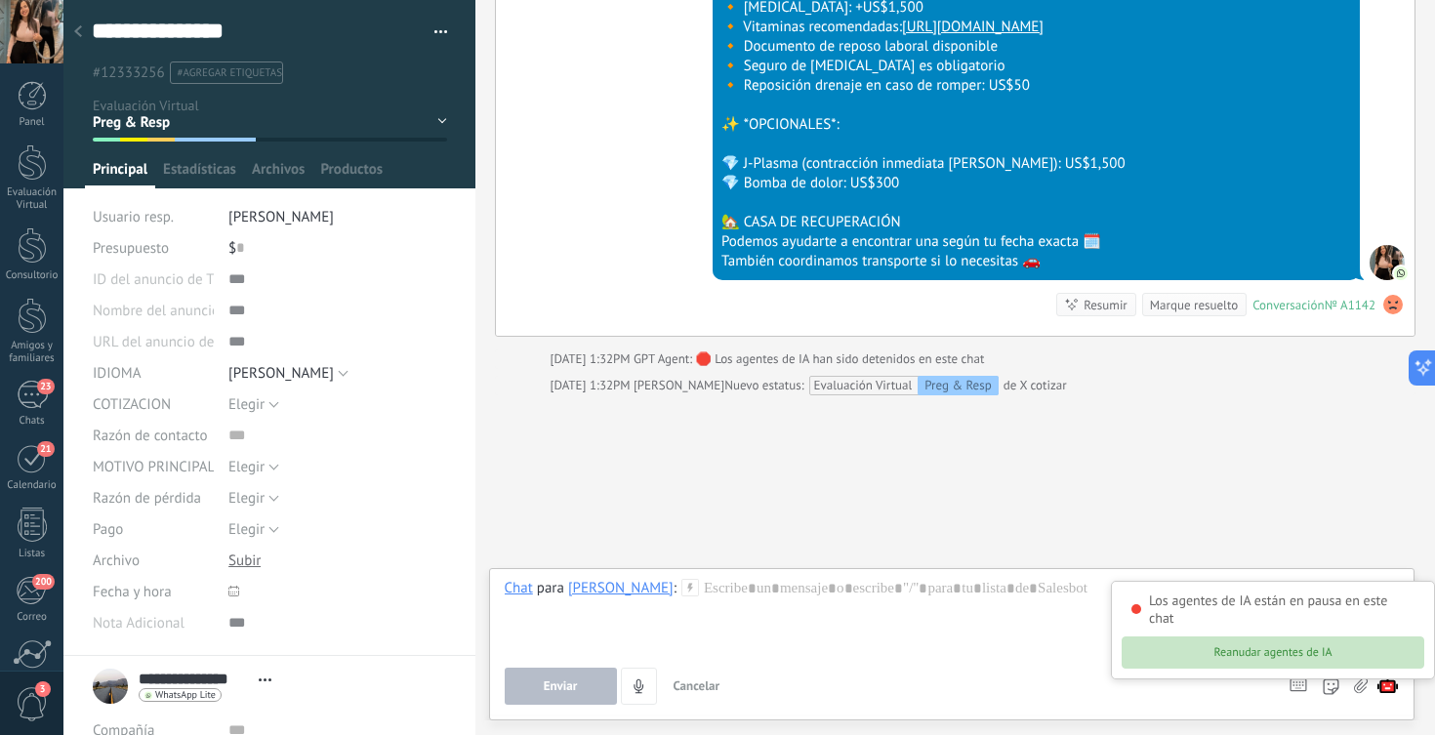
click at [1332, 650] on button "Reanudar agentes de IA" at bounding box center [1273, 653] width 303 height 32
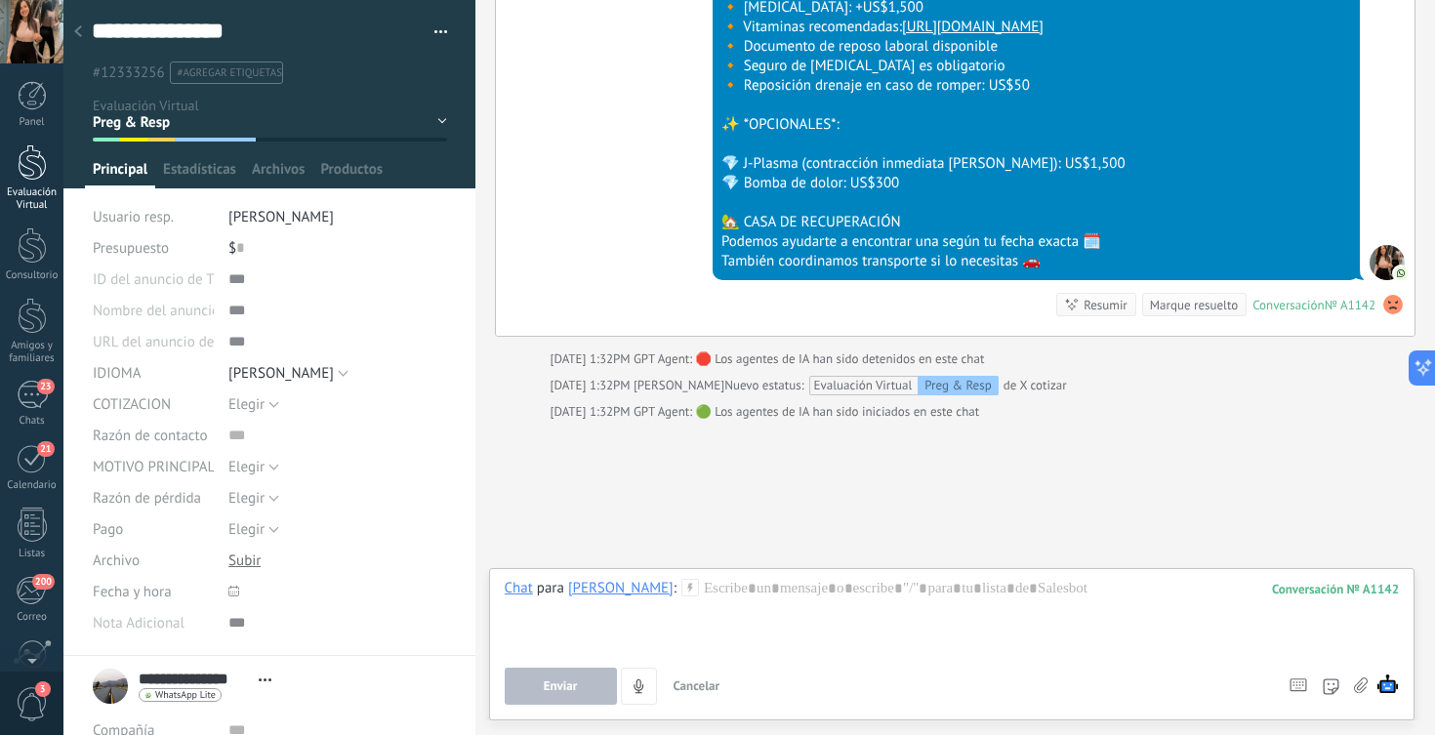
scroll to position [6202, 0]
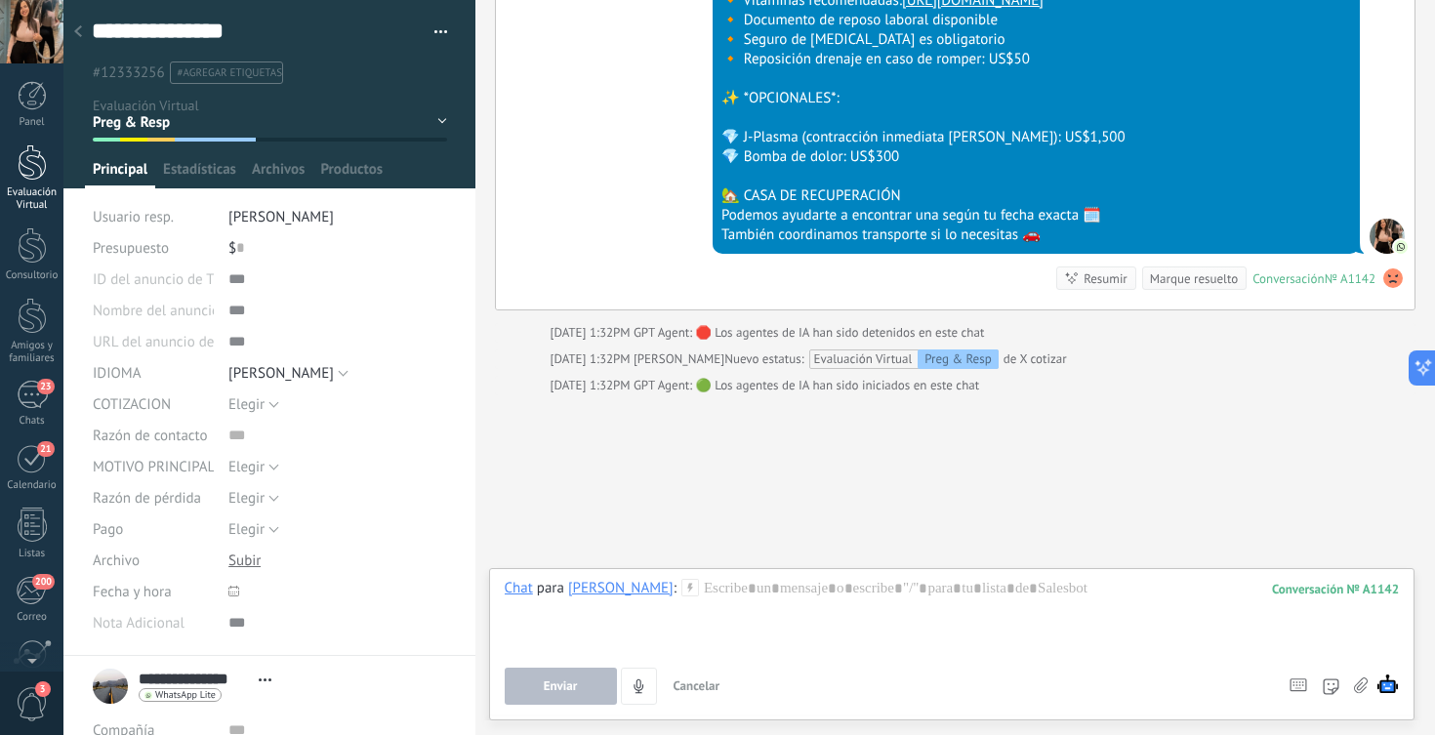
click at [13, 179] on link "Evaluación Virtual" at bounding box center [31, 178] width 63 height 67
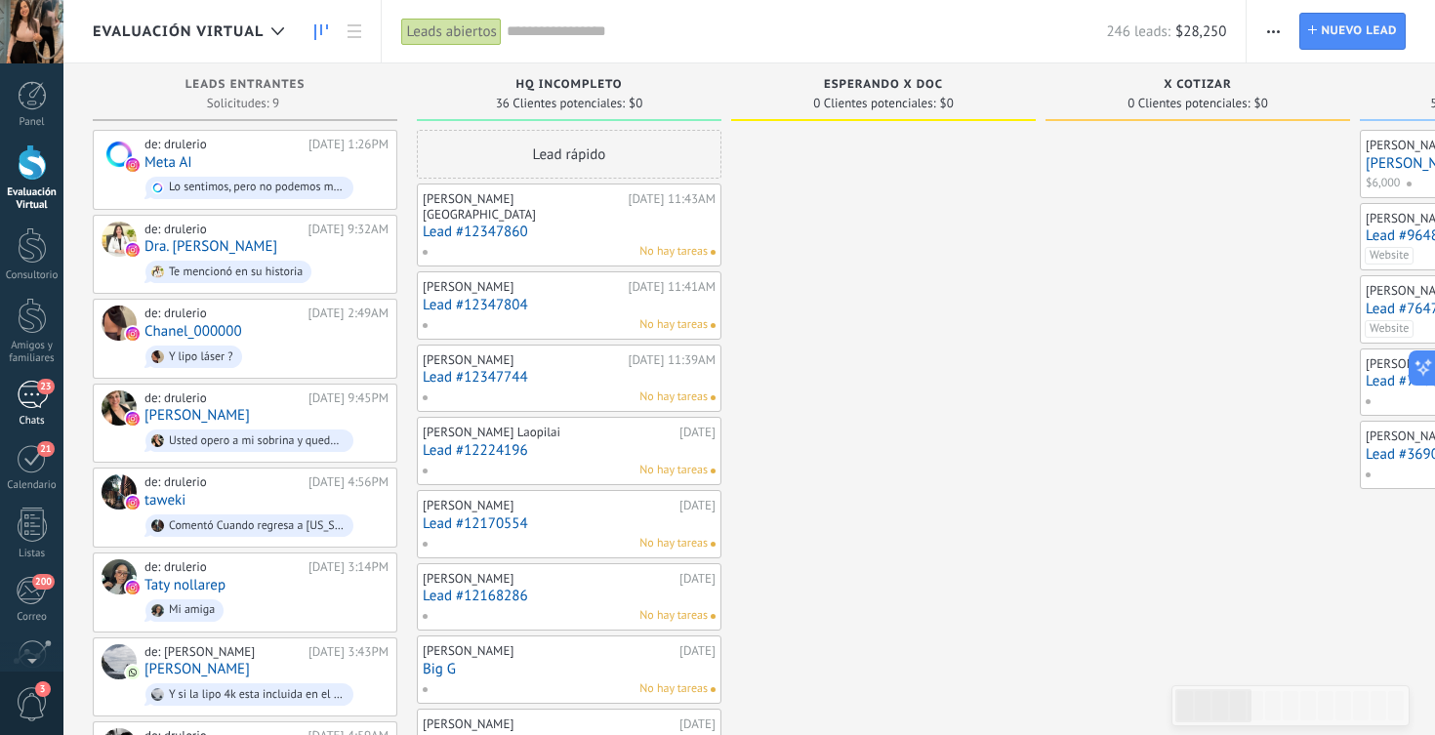
click at [23, 399] on div "23" at bounding box center [32, 395] width 31 height 28
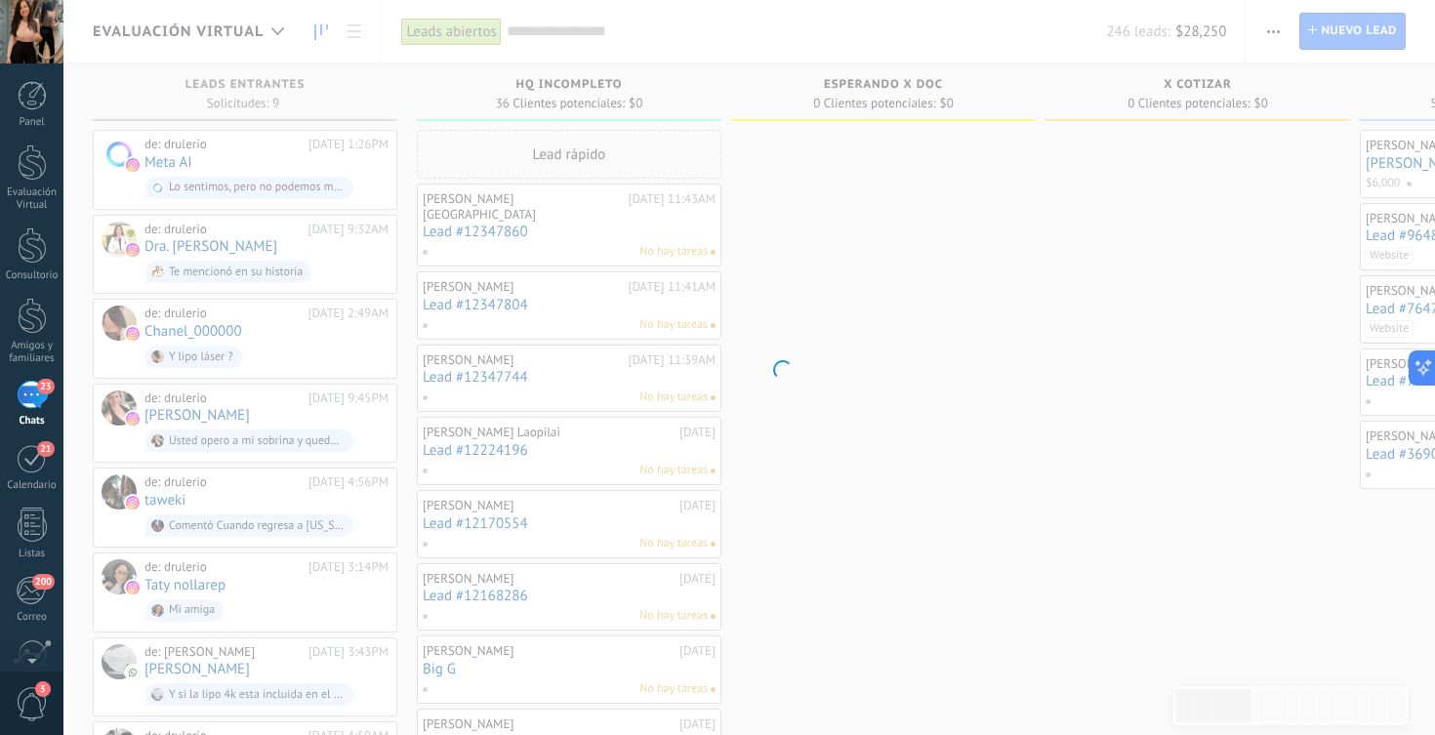
scroll to position [19, 0]
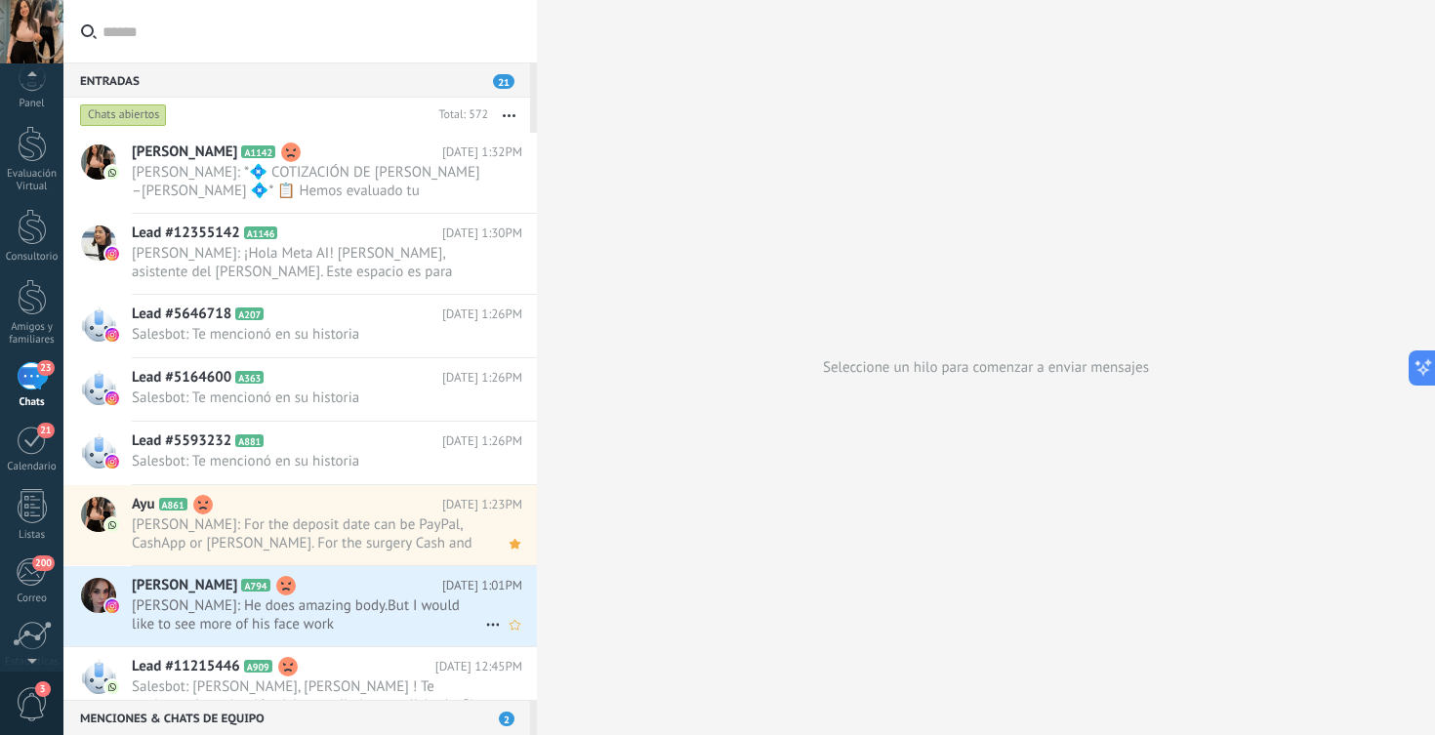
click at [340, 603] on span "[PERSON_NAME]: He does amazing body.But I would like to see more of his face wo…" at bounding box center [308, 615] width 353 height 37
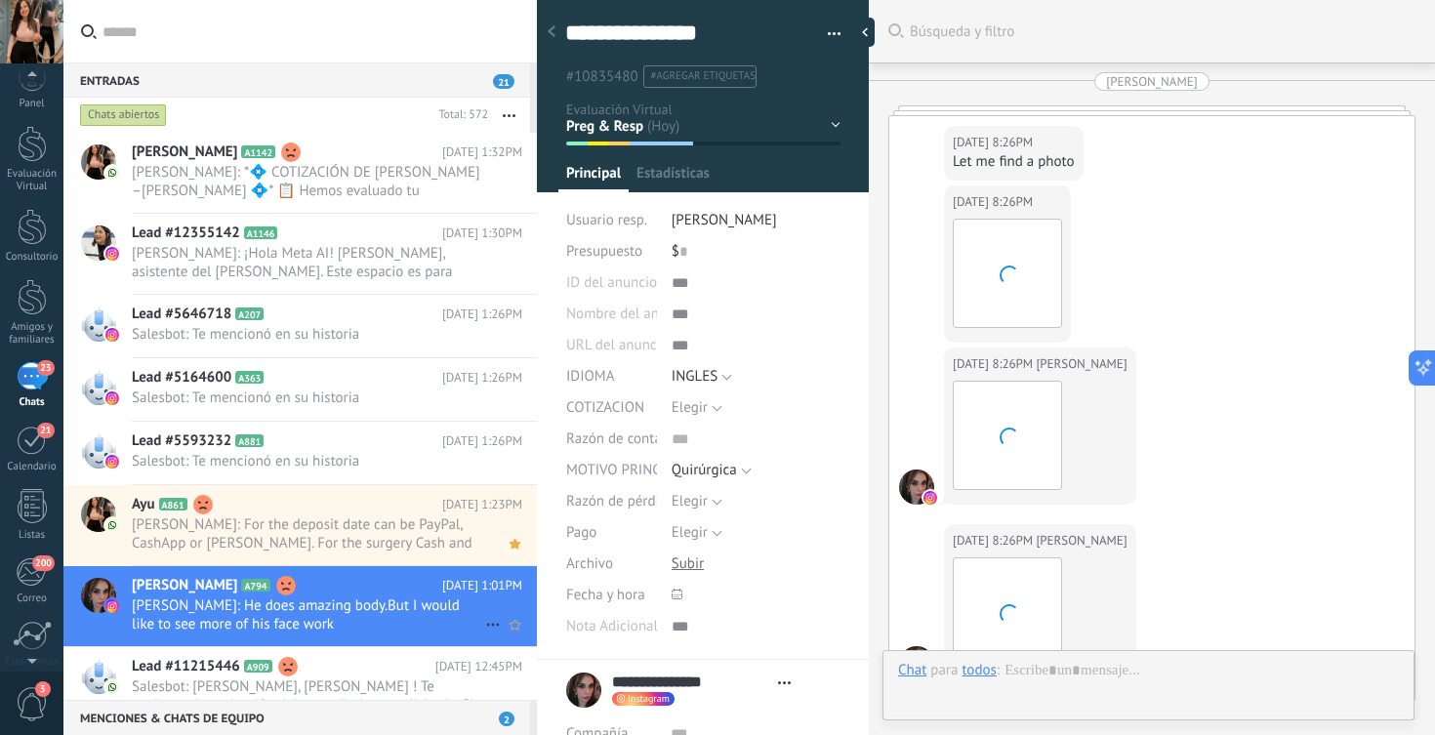
scroll to position [6606, 0]
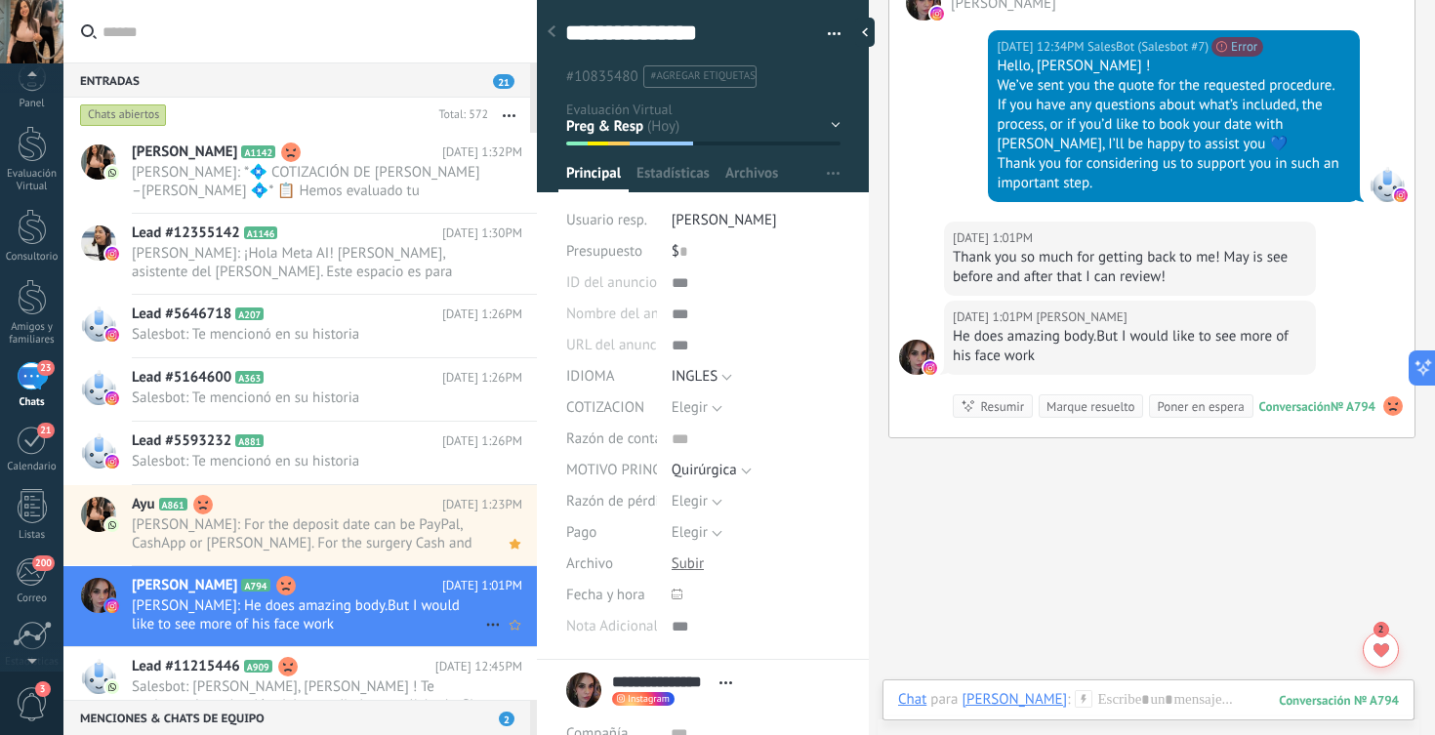
click at [284, 602] on span "[PERSON_NAME]: He does amazing body.But I would like to see more of his face wo…" at bounding box center [308, 615] width 353 height 37
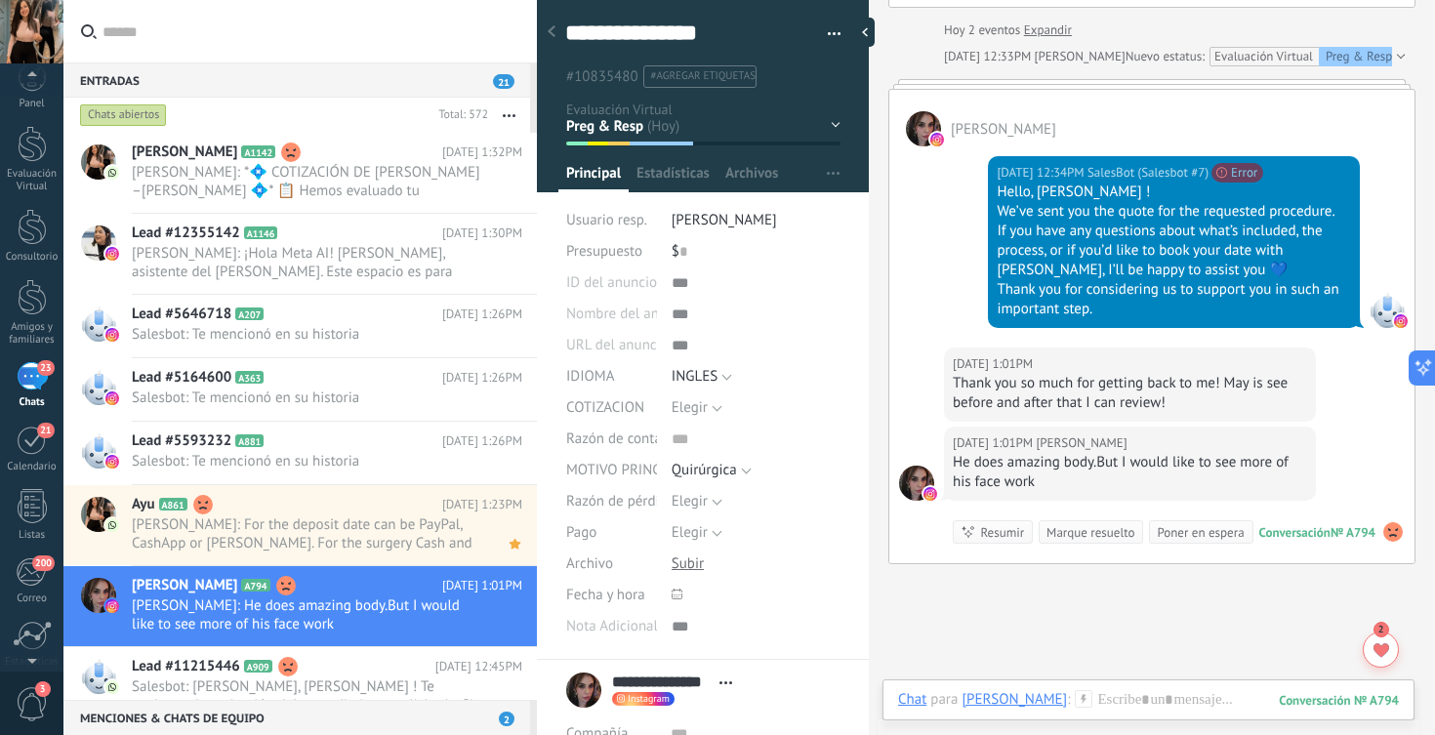
scroll to position [6477, 0]
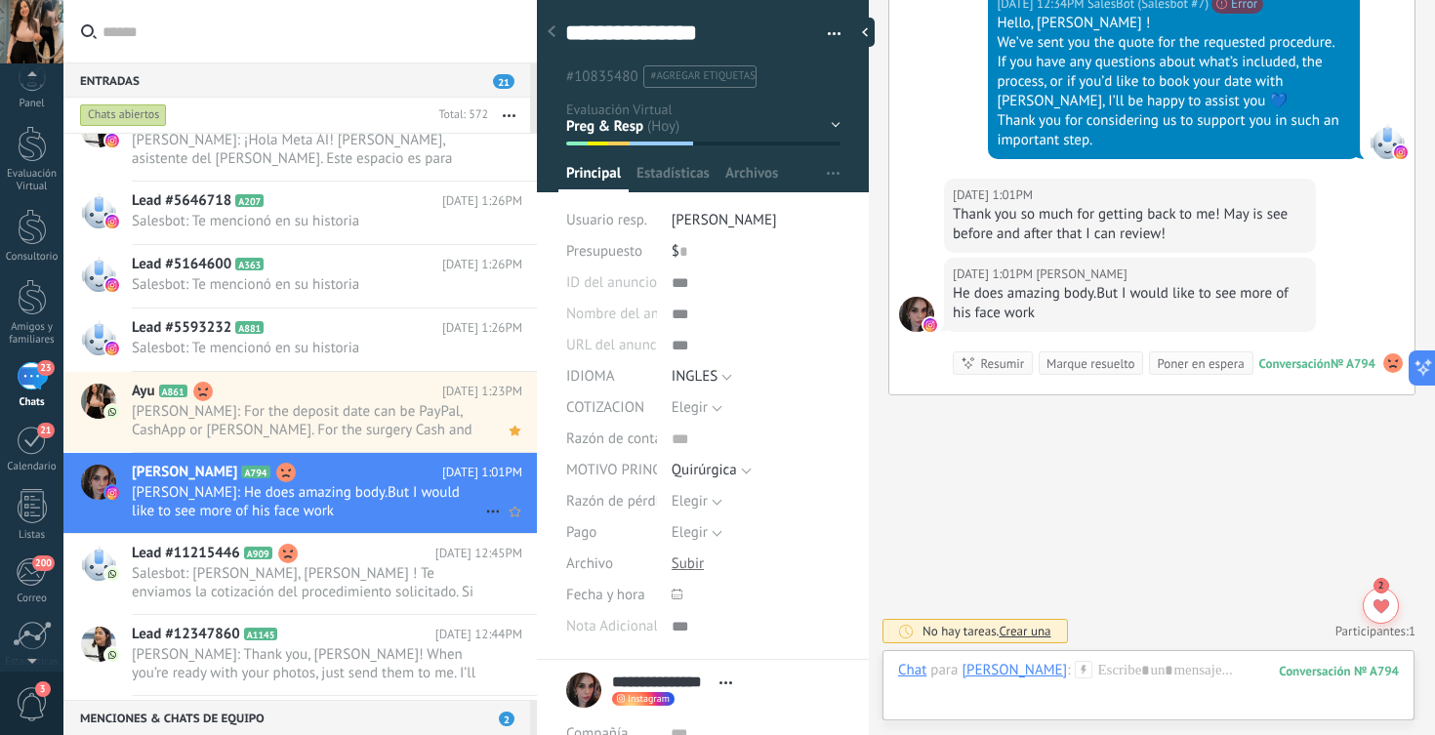
scroll to position [146, 0]
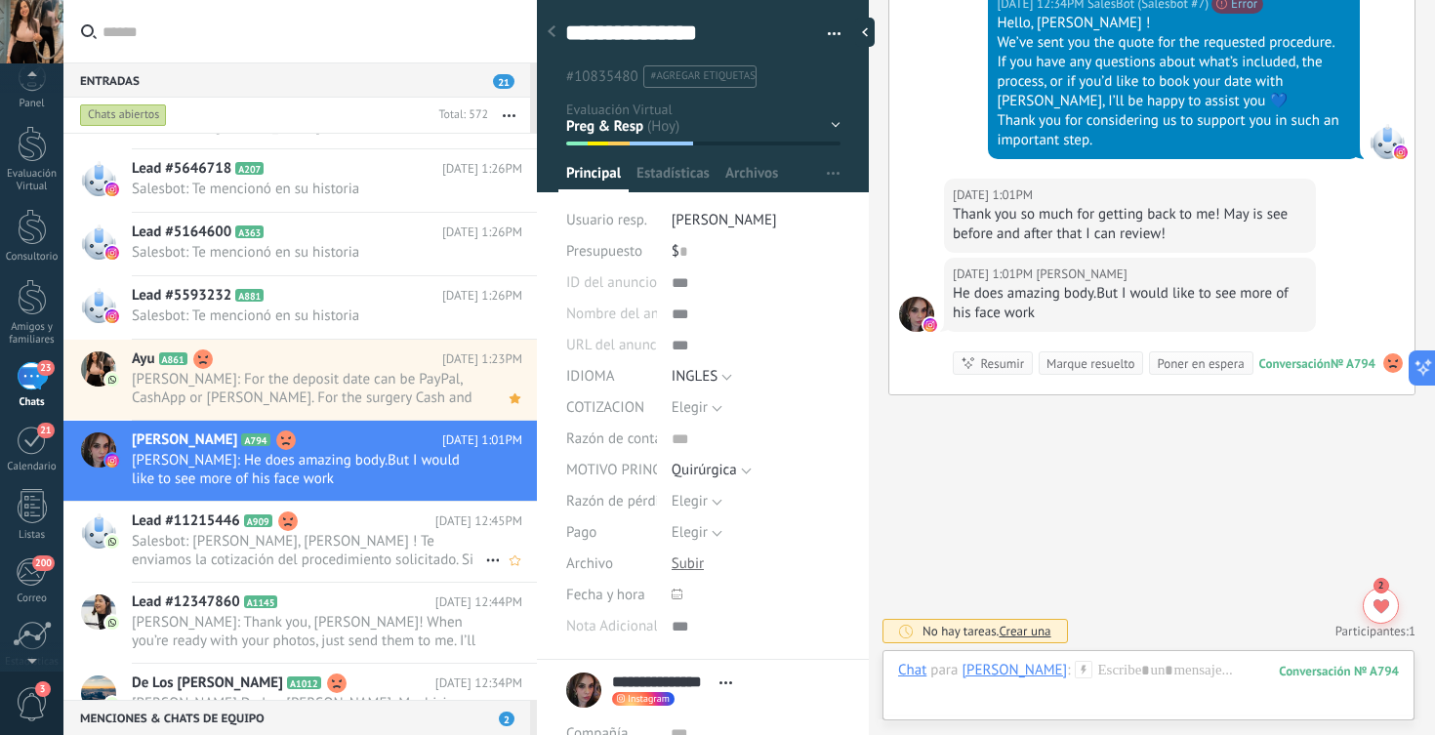
click at [395, 548] on span "Salesbot: [PERSON_NAME], [PERSON_NAME] ! Te enviamos la cotización del procedim…" at bounding box center [308, 550] width 353 height 37
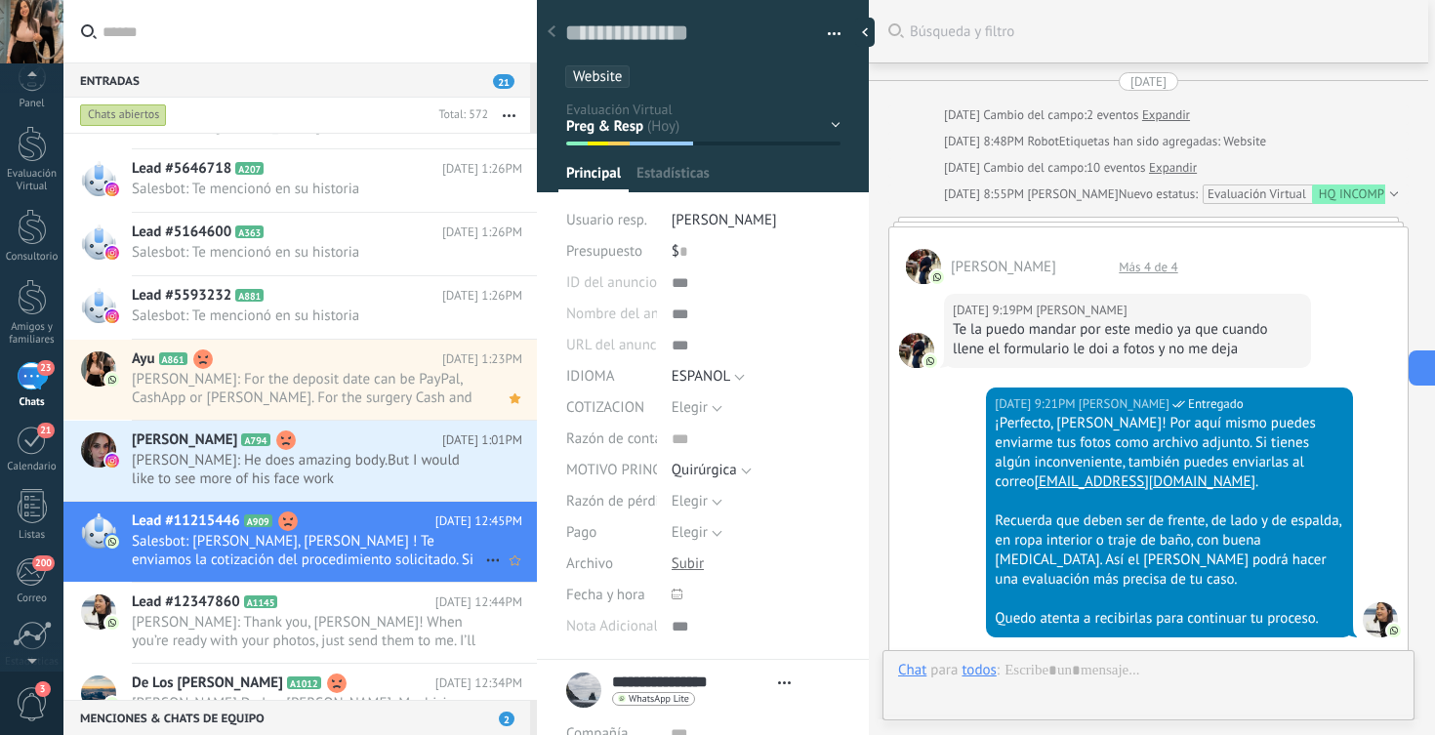
type textarea "**********"
